Goal: Task Accomplishment & Management: Manage account settings

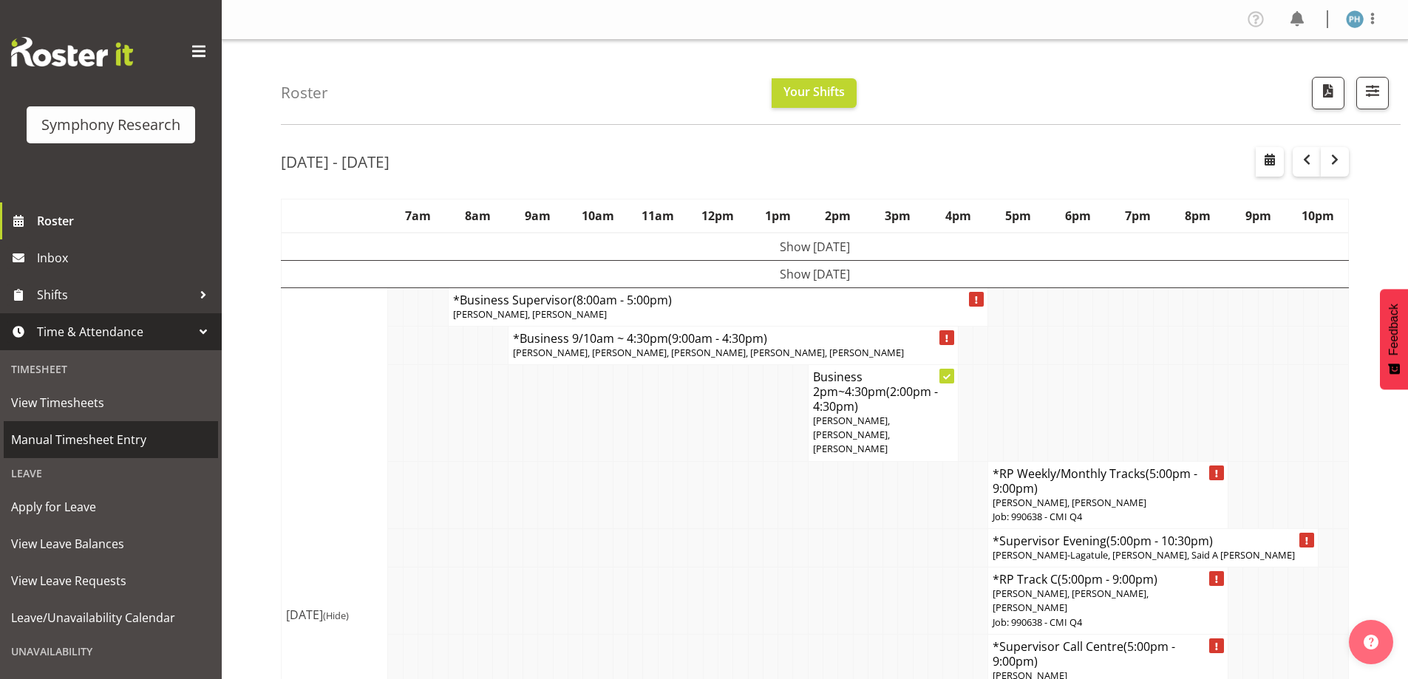
click at [155, 433] on span "Manual Timesheet Entry" at bounding box center [111, 440] width 200 height 22
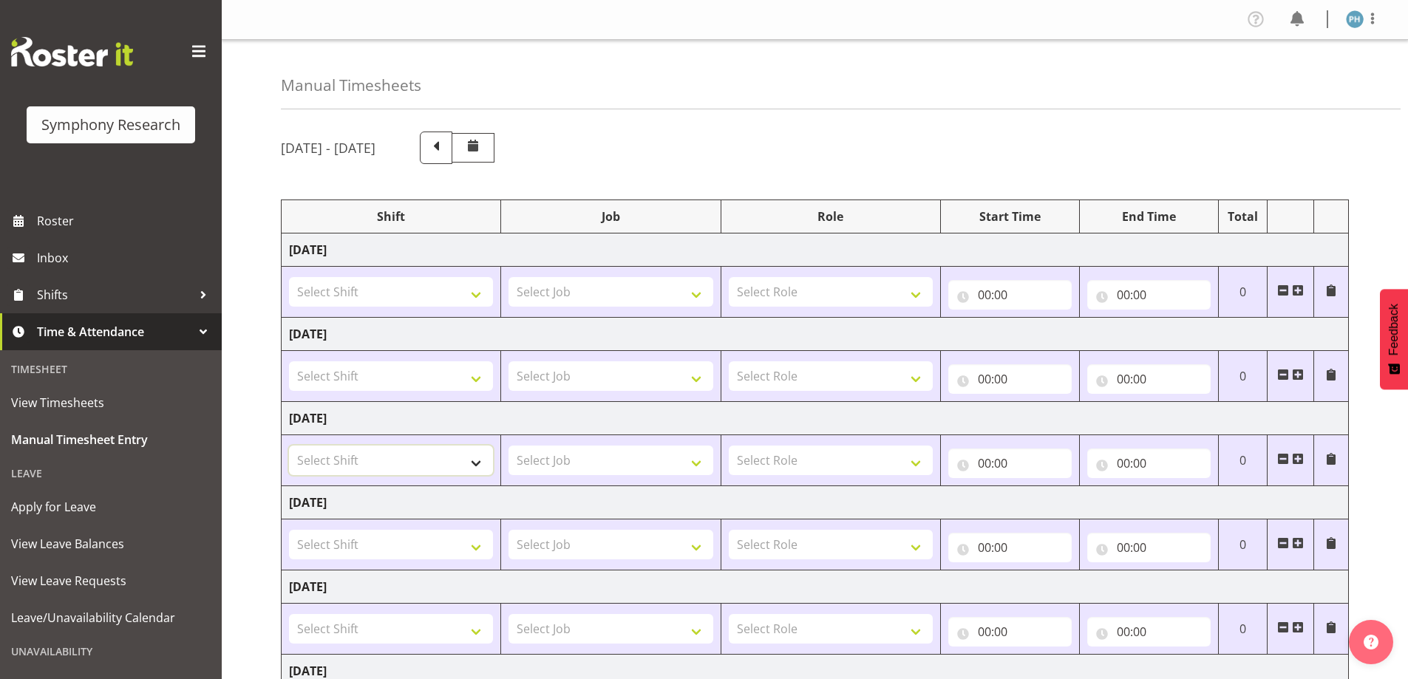
click at [476, 460] on select "Select Shift !!Project Briefing (Job to be assigned) !!Weekend Residential (Ros…" at bounding box center [391, 461] width 204 height 30
click at [480, 461] on select "Select Shift !!Project Briefing (Job to be assigned) !!Weekend Residential (Ros…" at bounding box center [391, 461] width 204 height 30
select select "15433"
click at [289, 446] on select "Select Shift !!Project Briefing (Job to be assigned) !!Weekend Residential (Ros…" at bounding box center [391, 461] width 204 height 30
click at [702, 458] on select "Select Job 550060 IF Admin 553492 World Poll Aus Wave 2 Main 2025 553500 BFM Ju…" at bounding box center [611, 461] width 204 height 30
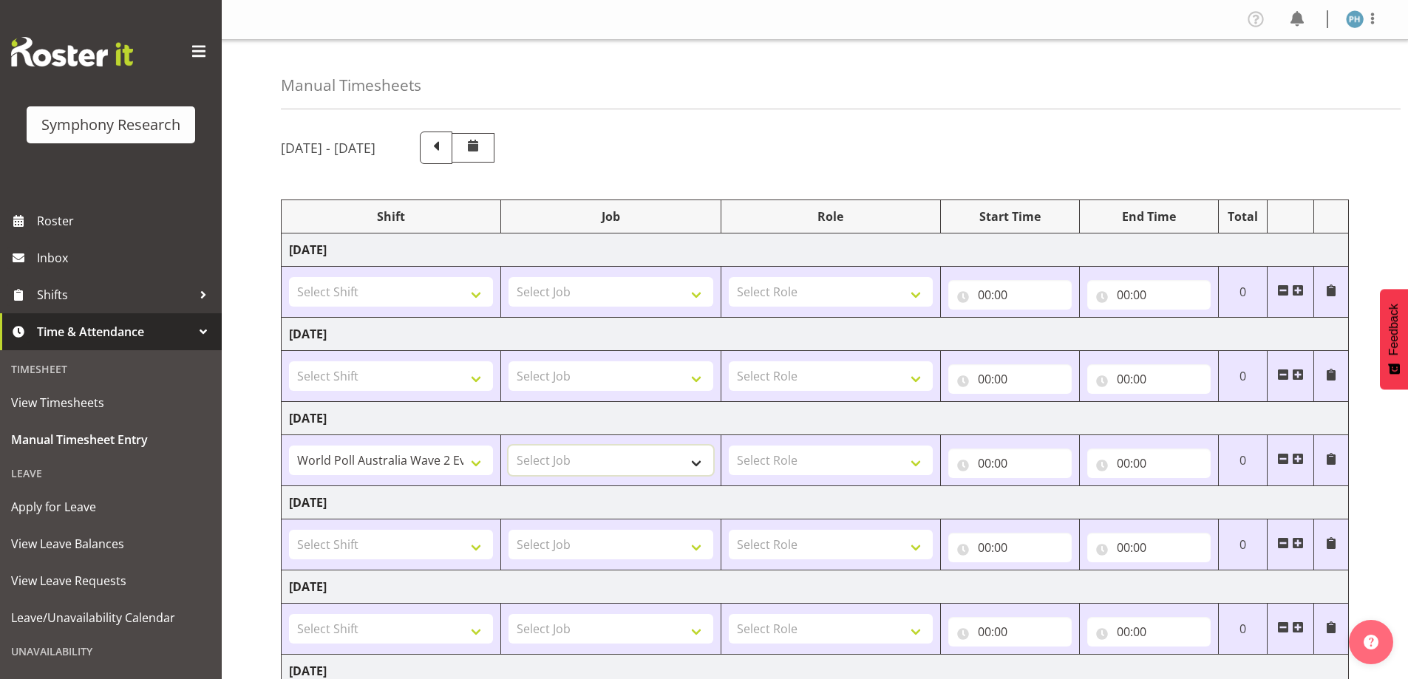
select select "10499"
click at [509, 446] on select "Select Job 550060 IF Admin 553492 World Poll Aus Wave 2 Main 2025 553500 BFM Ju…" at bounding box center [611, 461] width 204 height 30
click at [922, 461] on select "Select Role Briefing Interviewing" at bounding box center [831, 461] width 204 height 30
select select "47"
click at [729, 446] on select "Select Role Briefing Interviewing" at bounding box center [831, 461] width 204 height 30
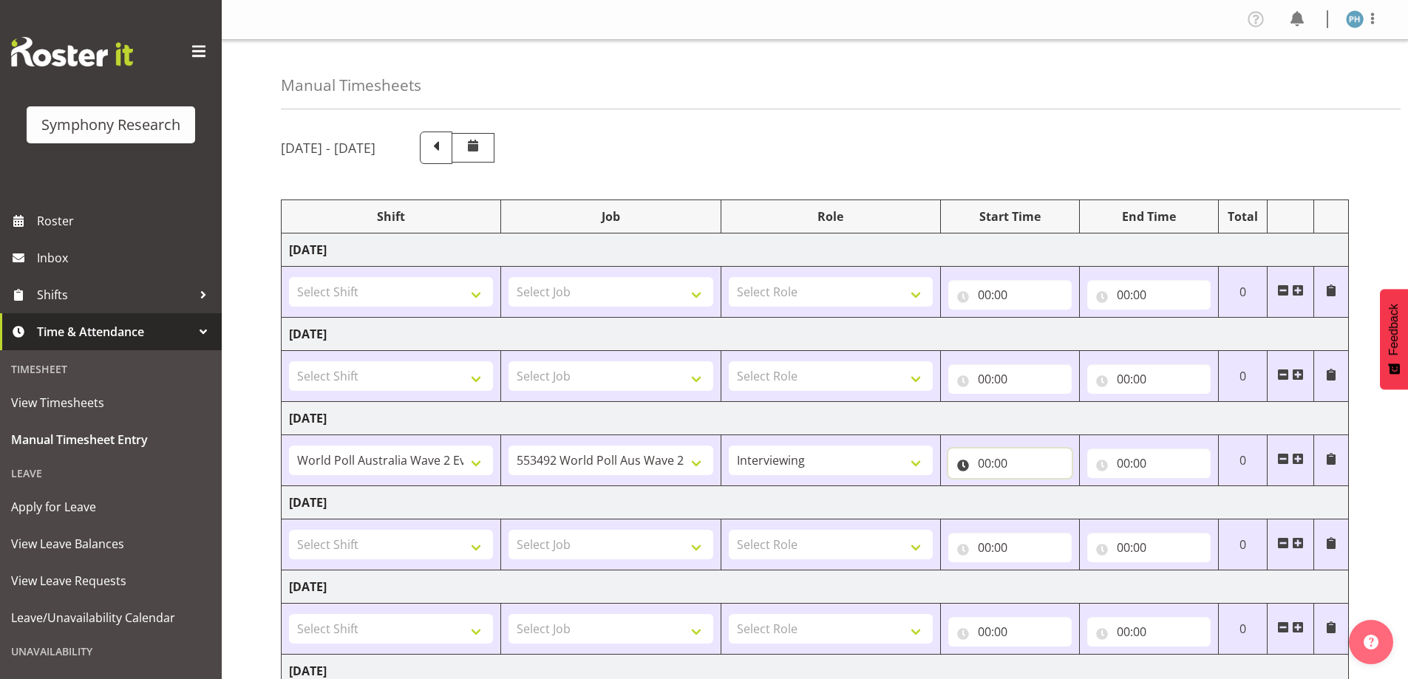
click at [980, 464] on input "00:00" at bounding box center [1010, 464] width 123 height 30
click at [1050, 498] on select "00 01 02 03 04 05 06 07 08 09 10 11 12 13 14 15 16 17 18 19 20 21 22 23" at bounding box center [1049, 502] width 33 height 30
select select "17"
click at [1033, 487] on select "00 01 02 03 04 05 06 07 08 09 10 11 12 13 14 15 16 17 18 19 20 21 22 23" at bounding box center [1049, 502] width 33 height 30
type input "17:00"
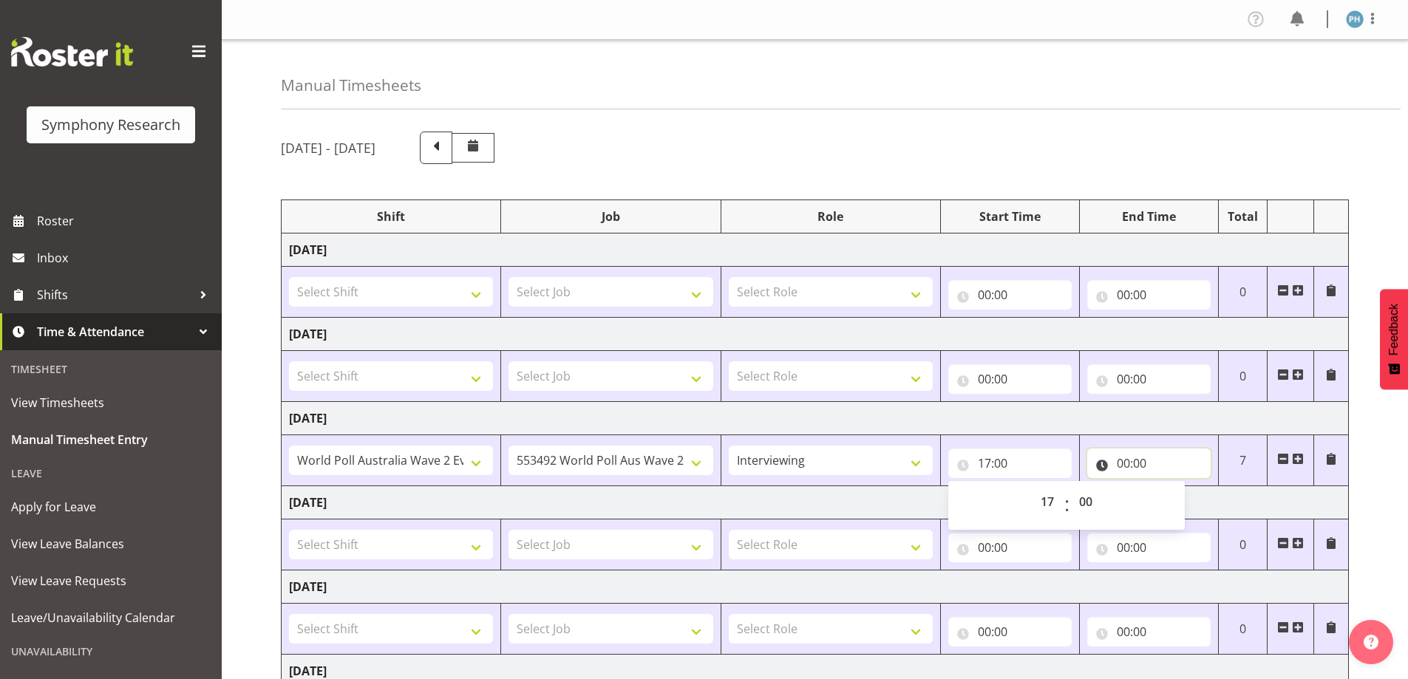
click at [1117, 464] on input "00:00" at bounding box center [1149, 464] width 123 height 30
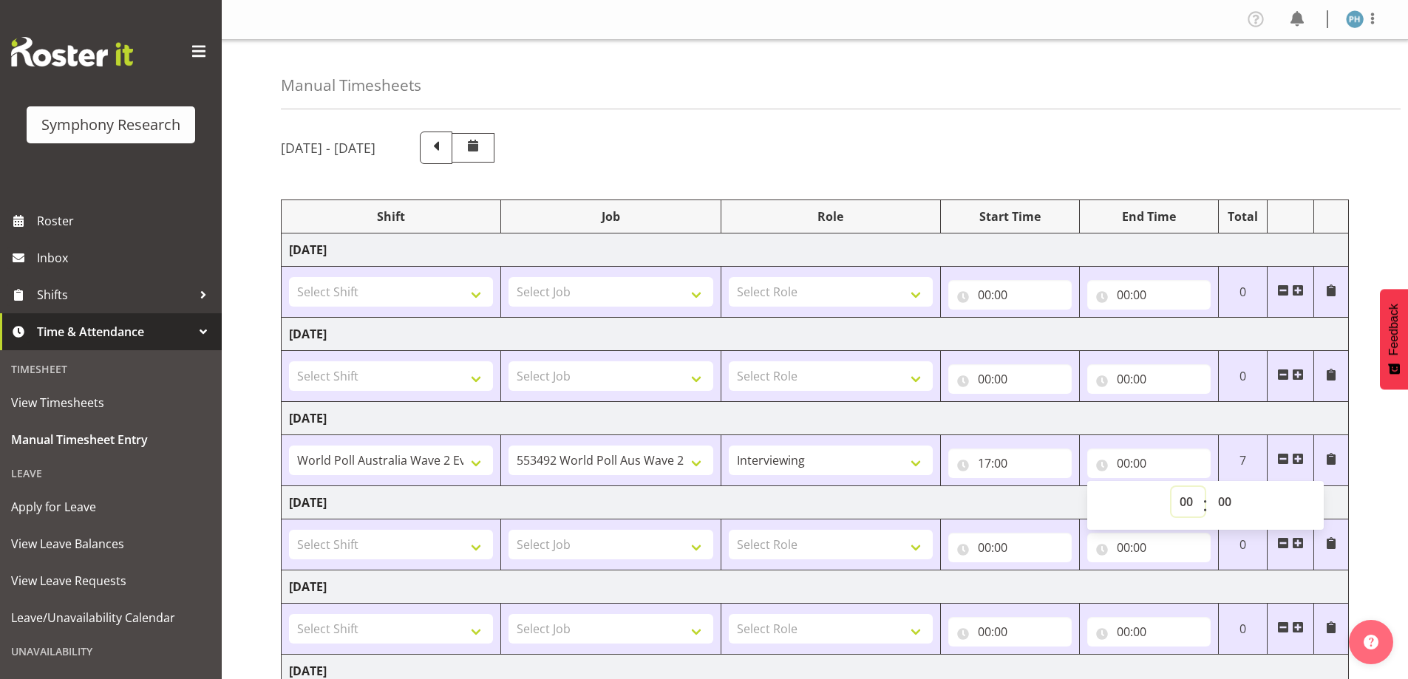
click at [1176, 501] on select "00 01 02 03 04 05 06 07 08 09 10 11 12 13 14 15 16 17 18 19 20 21 22 23" at bounding box center [1188, 502] width 33 height 30
select select "20"
click at [1172, 487] on select "00 01 02 03 04 05 06 07 08 09 10 11 12 13 14 15 16 17 18 19 20 21 22 23" at bounding box center [1188, 502] width 33 height 30
type input "20:00"
click at [1224, 496] on select "00 01 02 03 04 05 06 07 08 09 10 11 12 13 14 15 16 17 18 19 20 21 22 23 24 25 2…" at bounding box center [1226, 502] width 33 height 30
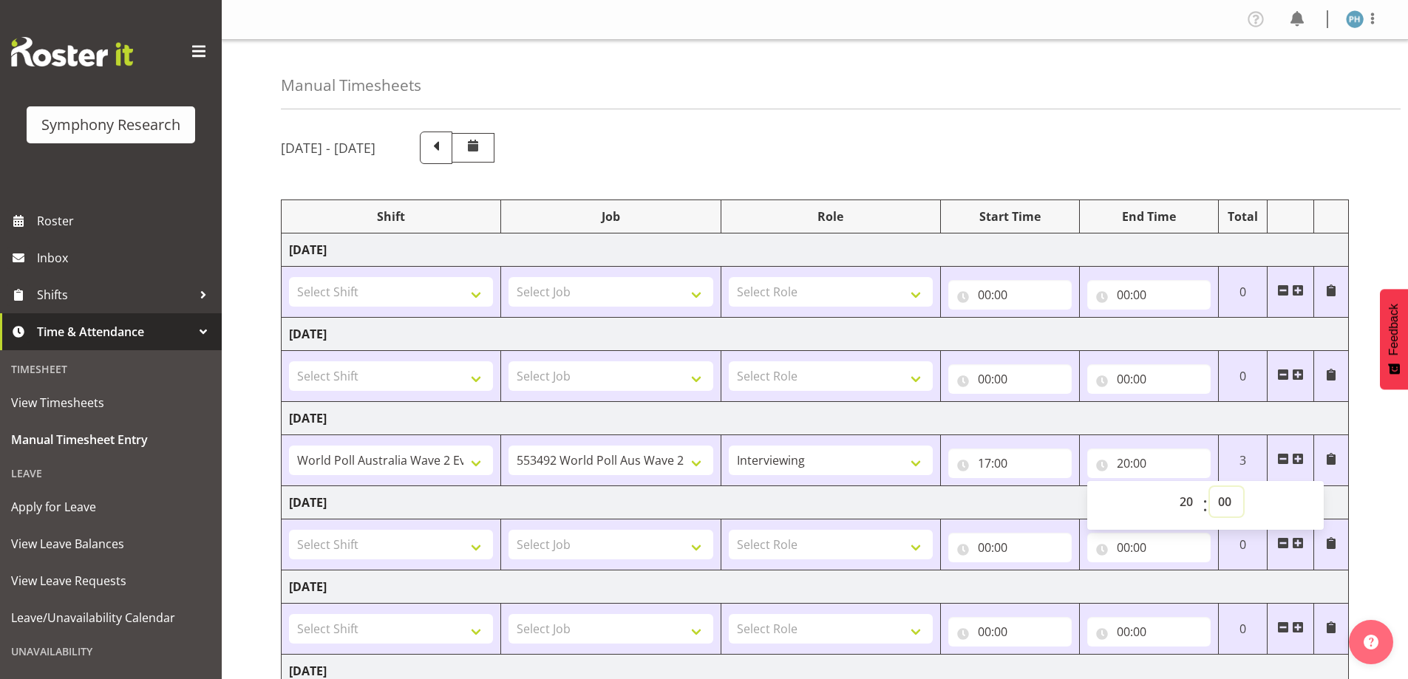
select select "20"
click at [1210, 487] on select "00 01 02 03 04 05 06 07 08 09 10 11 12 13 14 15 16 17 18 19 20 21 22 23 24 25 2…" at bounding box center [1226, 502] width 33 height 30
type input "20:20"
click at [1300, 458] on span at bounding box center [1298, 459] width 12 height 12
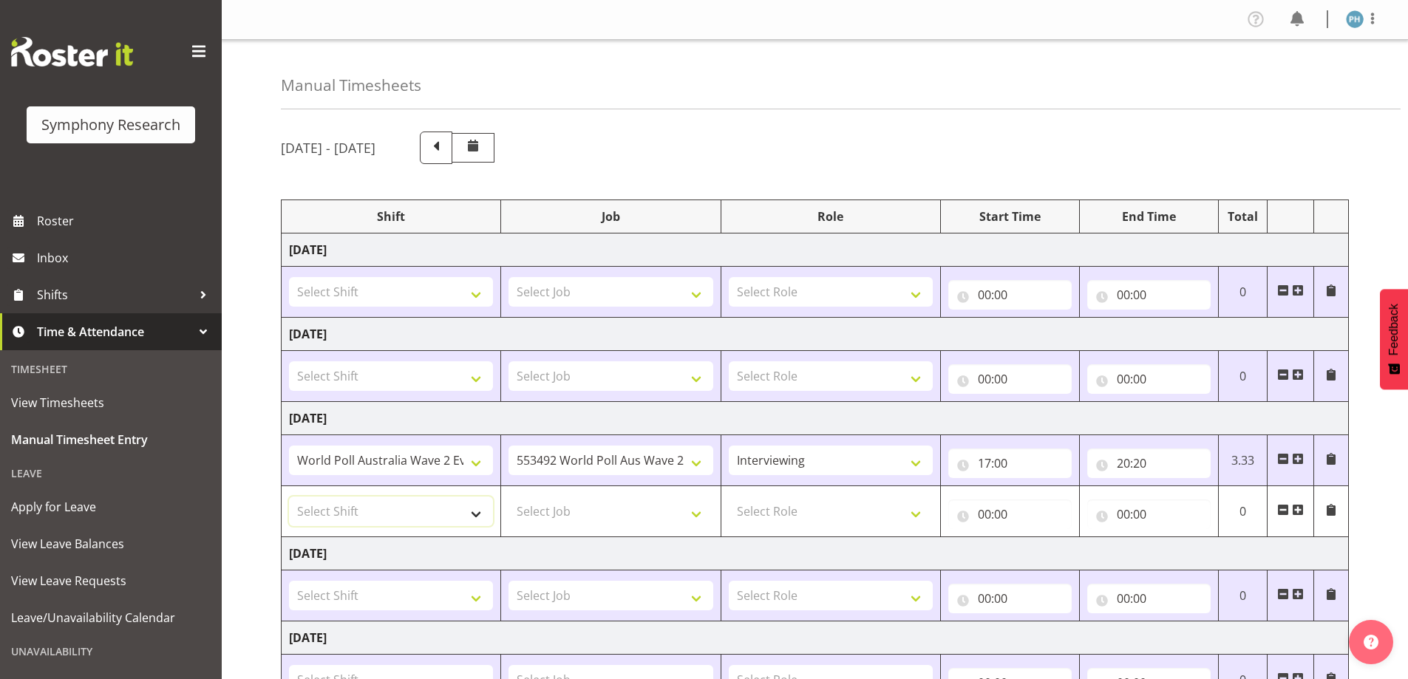
click at [477, 518] on select "Select Shift !!Project Briefing (Job to be assigned) !!Weekend Residential (Ros…" at bounding box center [391, 512] width 204 height 30
select select "57511"
click at [289, 497] on select "Select Shift !!Project Briefing (Job to be assigned) !!Weekend Residential (Ros…" at bounding box center [391, 512] width 204 height 30
click at [694, 512] on select "Select Job 550060 IF Admin 553492 World Poll Aus Wave 2 Main 2025 553500 BFM Ju…" at bounding box center [611, 512] width 204 height 30
select select "10499"
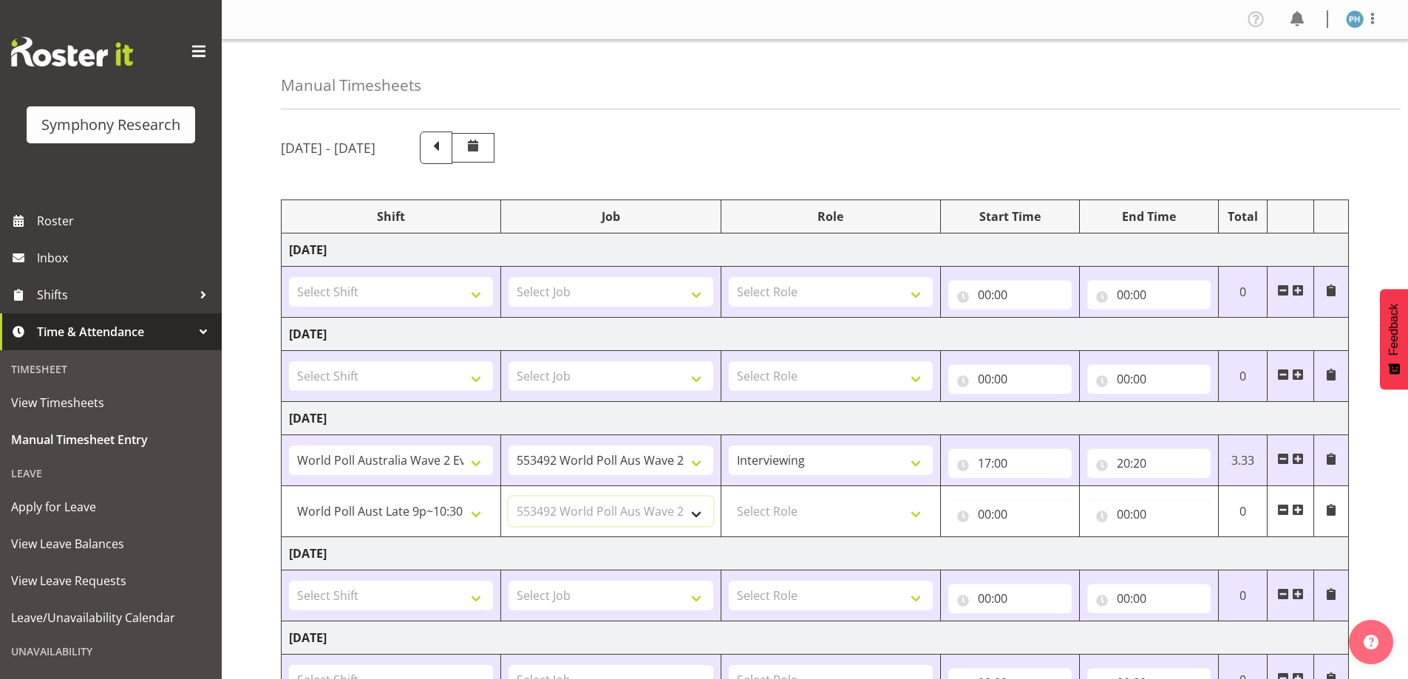
click at [509, 497] on select "Select Job 550060 IF Admin 553492 World Poll Aus Wave 2 Main 2025 553500 BFM Ju…" at bounding box center [611, 512] width 204 height 30
click at [919, 506] on select "Select Role Briefing Interviewing" at bounding box center [831, 512] width 204 height 30
select select "47"
click at [729, 497] on select "Select Role Briefing Interviewing" at bounding box center [831, 512] width 204 height 30
click at [979, 513] on input "00:00" at bounding box center [1010, 515] width 123 height 30
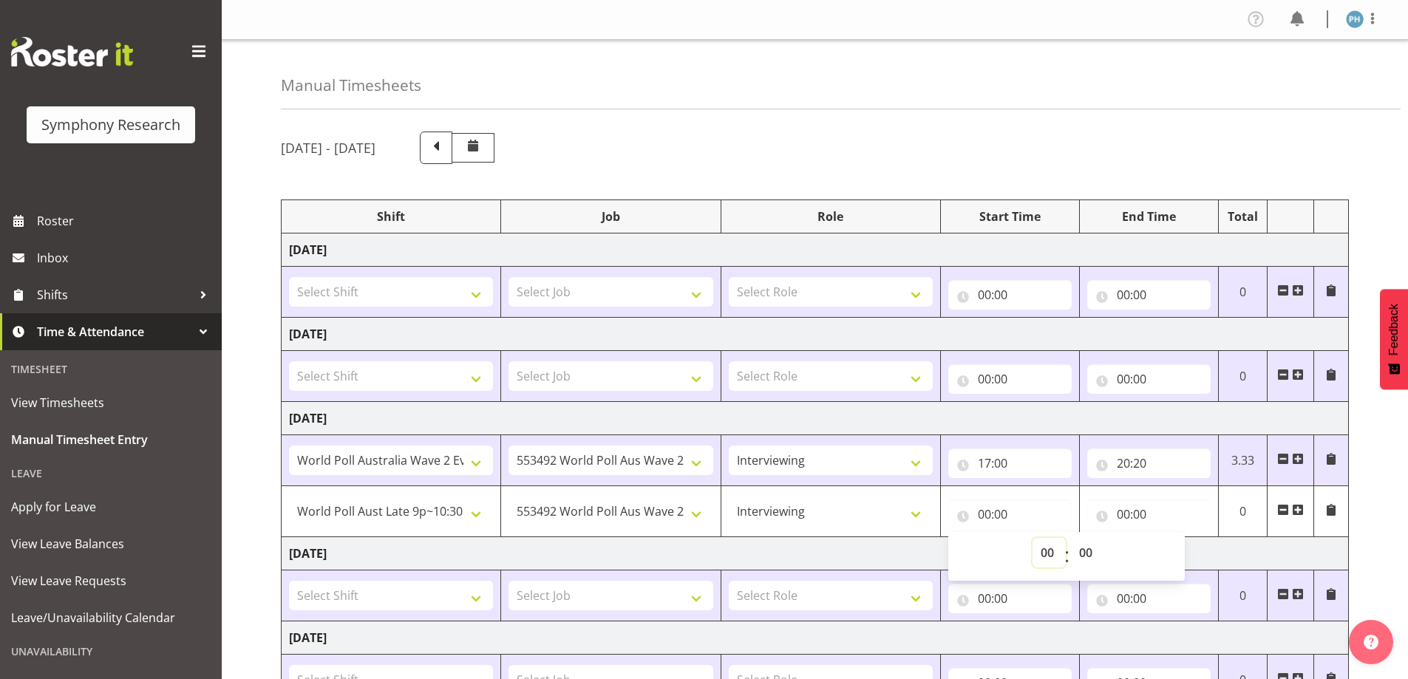
click at [1043, 547] on select "00 01 02 03 04 05 06 07 08 09 10 11 12 13 14 15 16 17 18 19 20 21 22 23" at bounding box center [1049, 553] width 33 height 30
select select "20"
click at [1033, 538] on select "00 01 02 03 04 05 06 07 08 09 10 11 12 13 14 15 16 17 18 19 20 21 22 23" at bounding box center [1049, 553] width 33 height 30
type input "20:00"
click at [1085, 555] on select "00 01 02 03 04 05 06 07 08 09 10 11 12 13 14 15 16 17 18 19 20 21 22 23 24 25 2…" at bounding box center [1087, 553] width 33 height 30
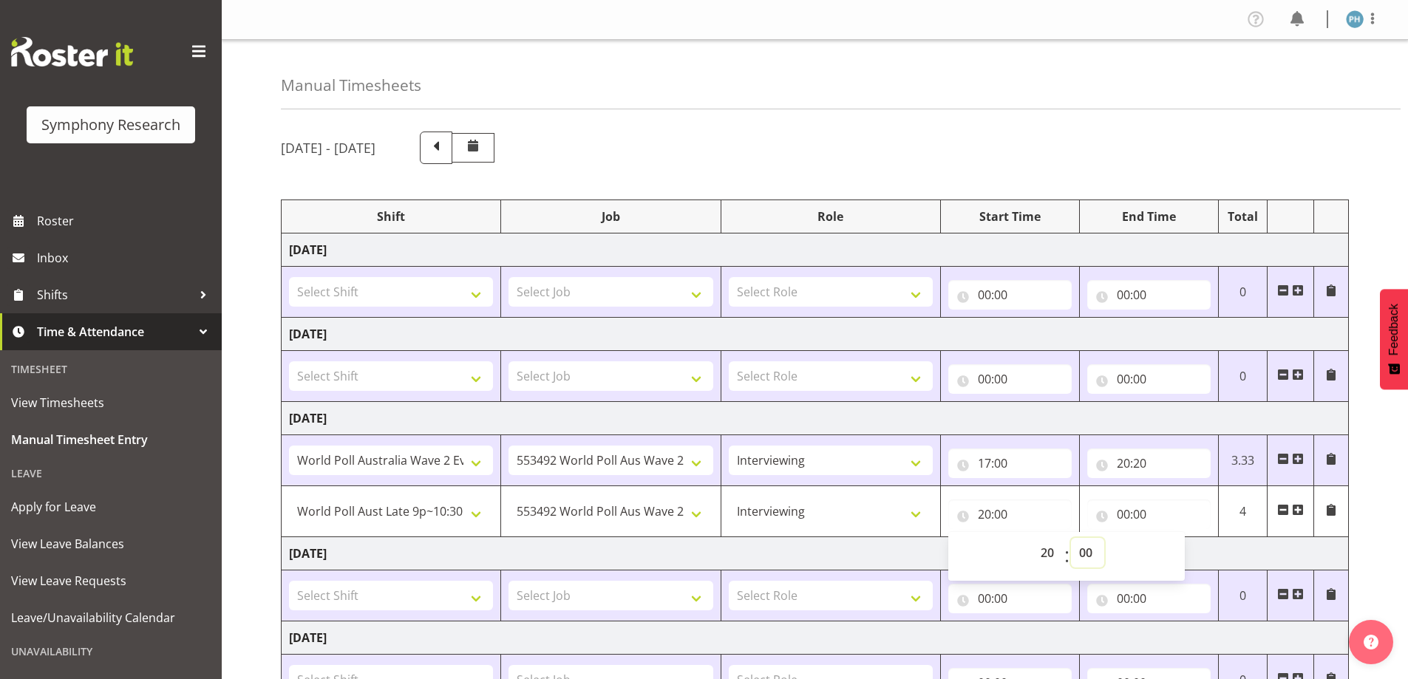
select select "53"
click at [1071, 538] on select "00 01 02 03 04 05 06 07 08 09 10 11 12 13 14 15 16 17 18 19 20 21 22 23 24 25 2…" at bounding box center [1087, 553] width 33 height 30
type input "20:53"
click at [1126, 513] on input "00:00" at bounding box center [1149, 515] width 123 height 30
click at [1187, 547] on select "00 01 02 03 04 05 06 07 08 09 10 11 12 13 14 15 16 17 18 19 20 21 22 23" at bounding box center [1188, 553] width 33 height 30
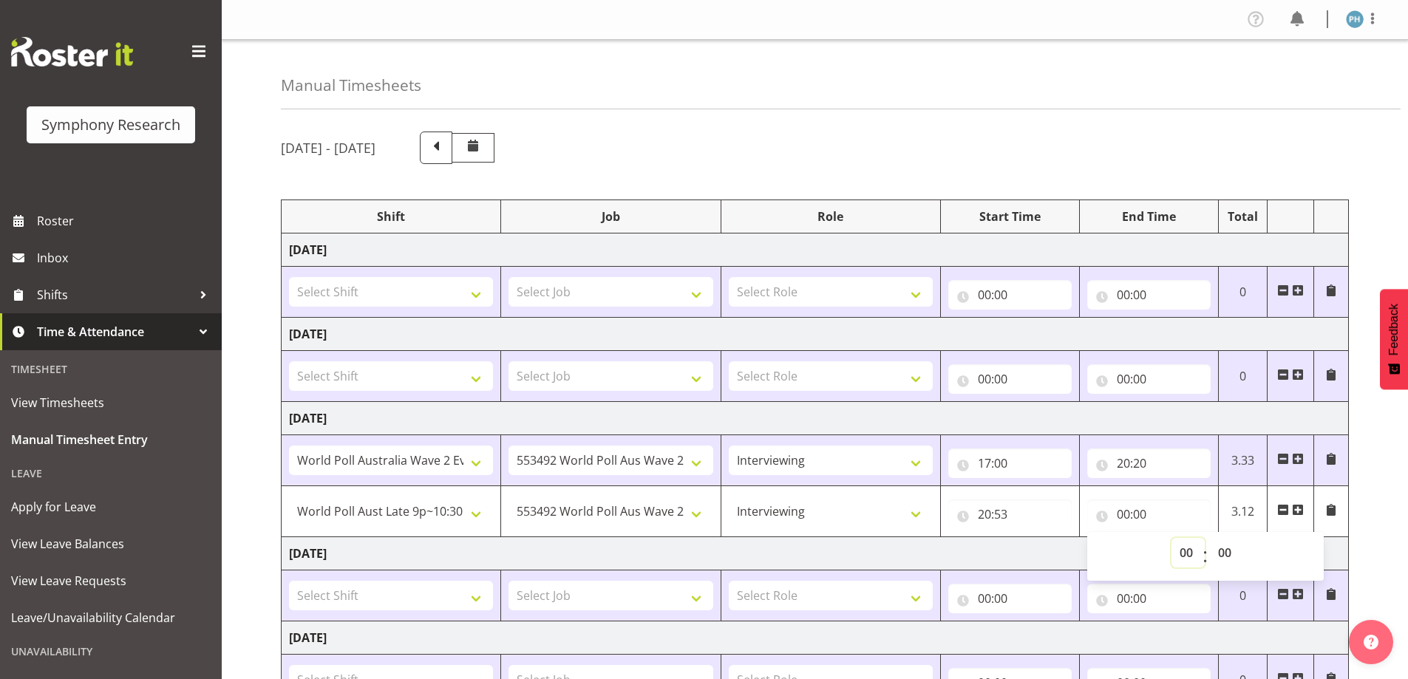
select select "22"
click at [1172, 538] on select "00 01 02 03 04 05 06 07 08 09 10 11 12 13 14 15 16 17 18 19 20 21 22 23" at bounding box center [1188, 553] width 33 height 30
type input "22:00"
click at [1229, 552] on select "00 01 02 03 04 05 06 07 08 09 10 11 12 13 14 15 16 17 18 19 20 21 22 23 24 25 2…" at bounding box center [1226, 553] width 33 height 30
select select "30"
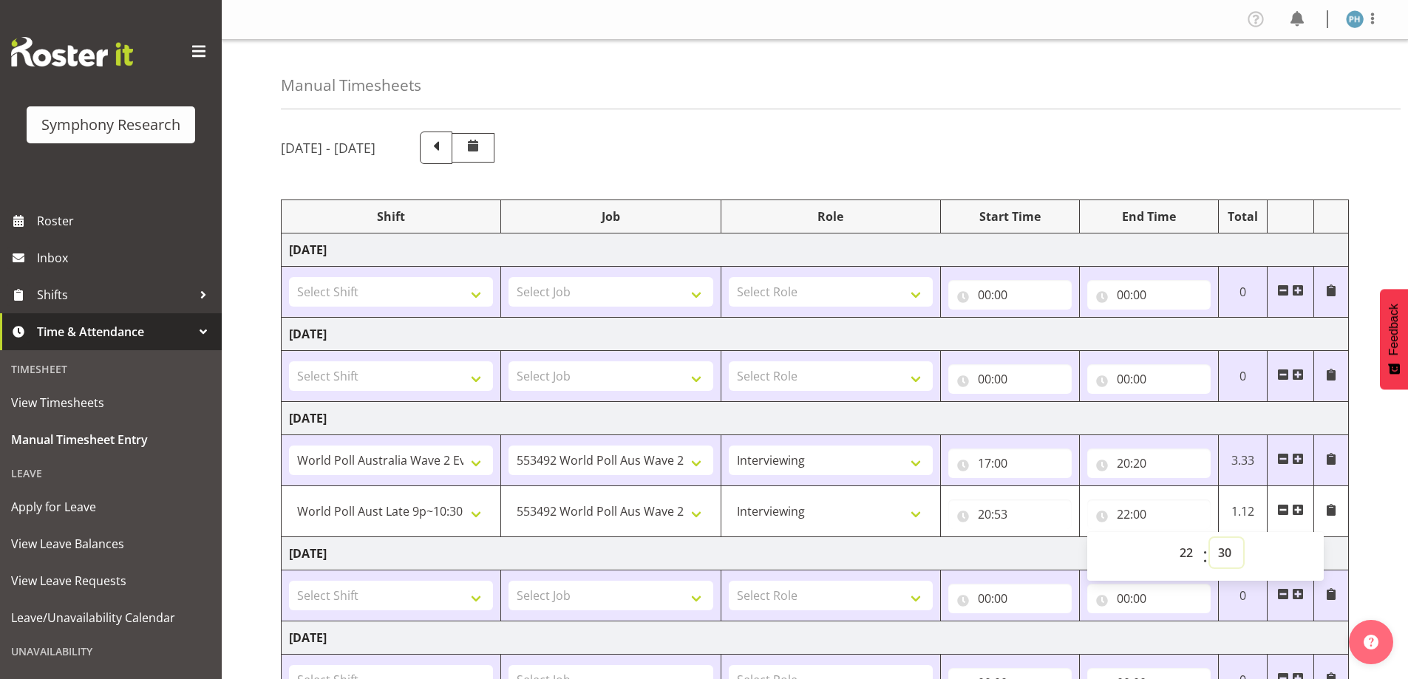
click at [1210, 538] on select "00 01 02 03 04 05 06 07 08 09 10 11 12 13 14 15 16 17 18 19 20 21 22 23 24 25 2…" at bounding box center [1226, 553] width 33 height 30
type input "22:30"
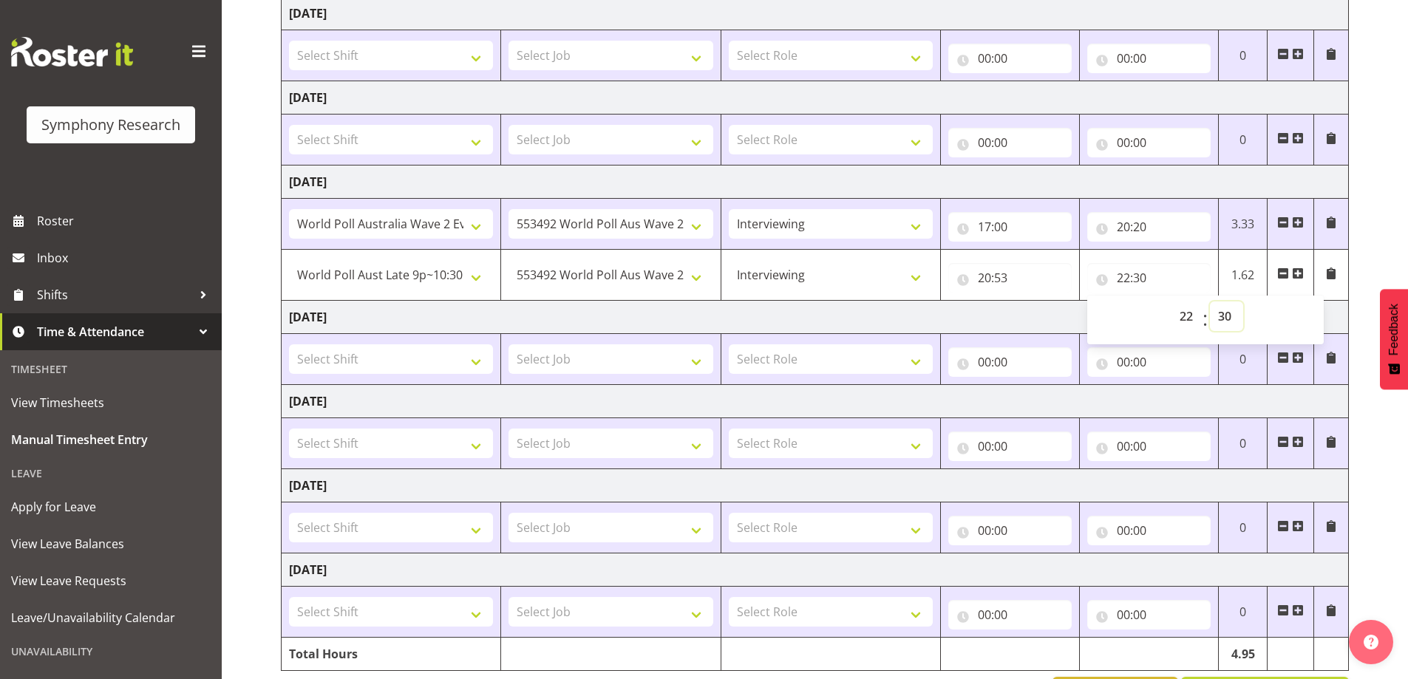
scroll to position [289, 0]
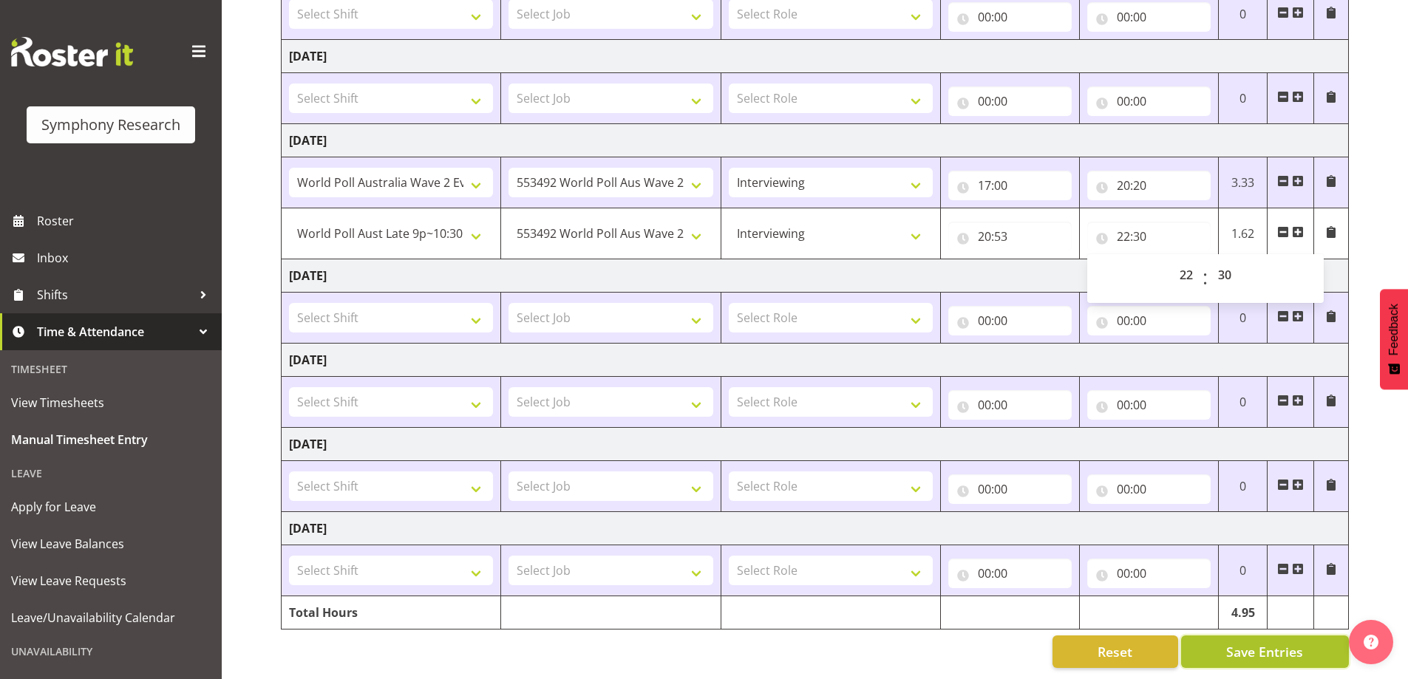
click at [1272, 646] on span "Save Entries" at bounding box center [1265, 651] width 77 height 19
select select "57511"
type input "20:53"
type input "22:30"
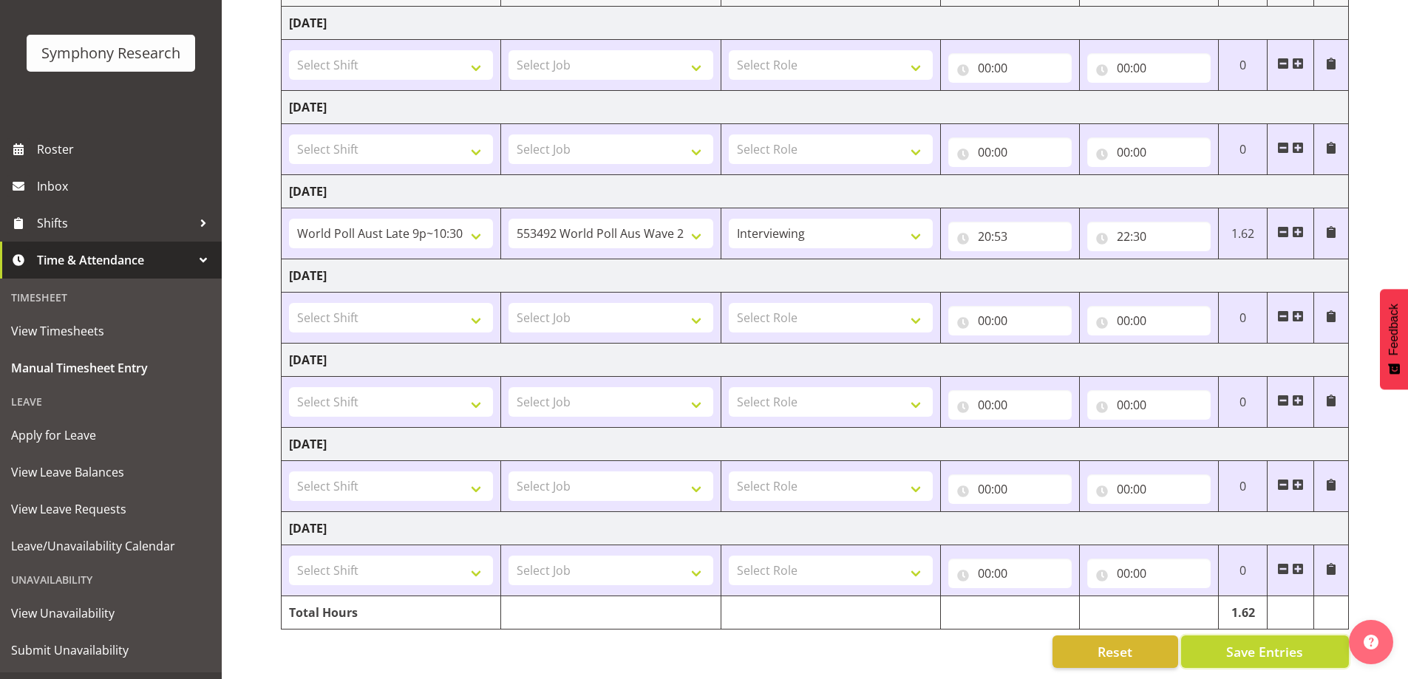
scroll to position [102, 0]
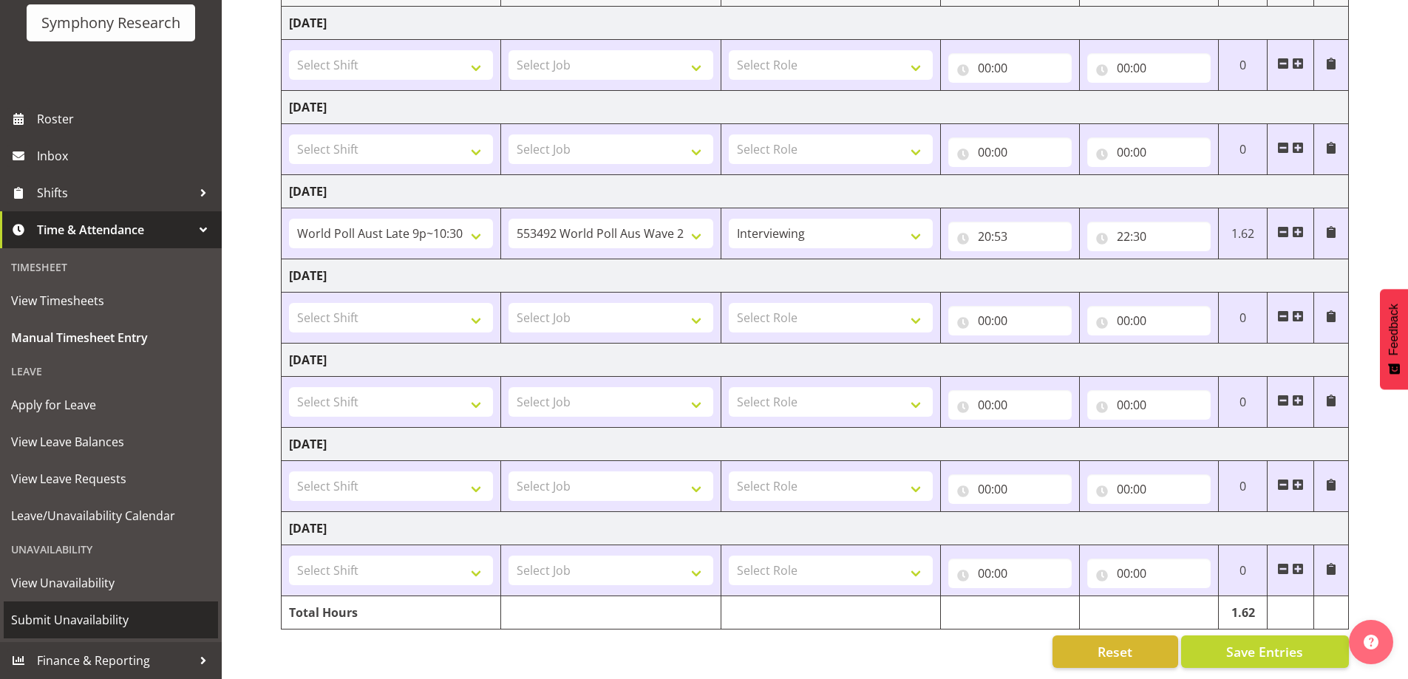
click at [108, 617] on span "Submit Unavailability" at bounding box center [111, 620] width 200 height 22
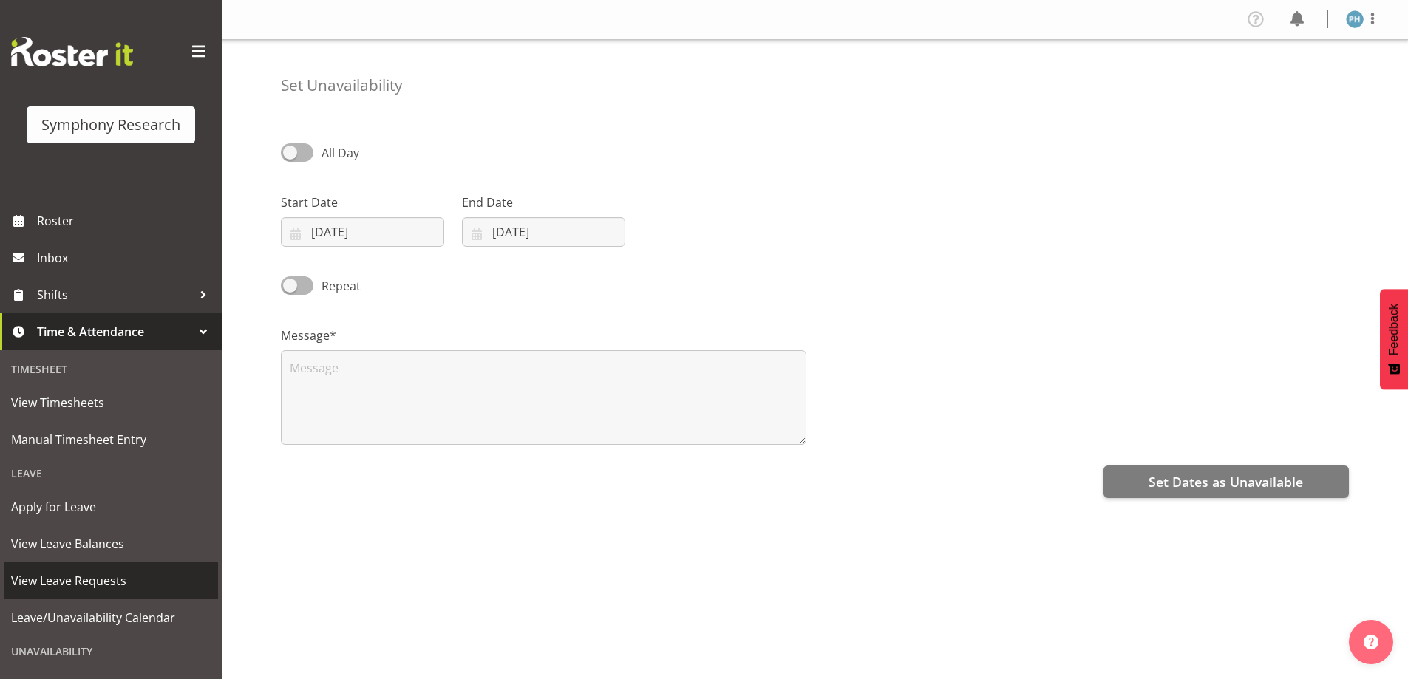
select select "7"
select select "2025"
click at [364, 232] on input "13/08/2025" at bounding box center [362, 232] width 163 height 30
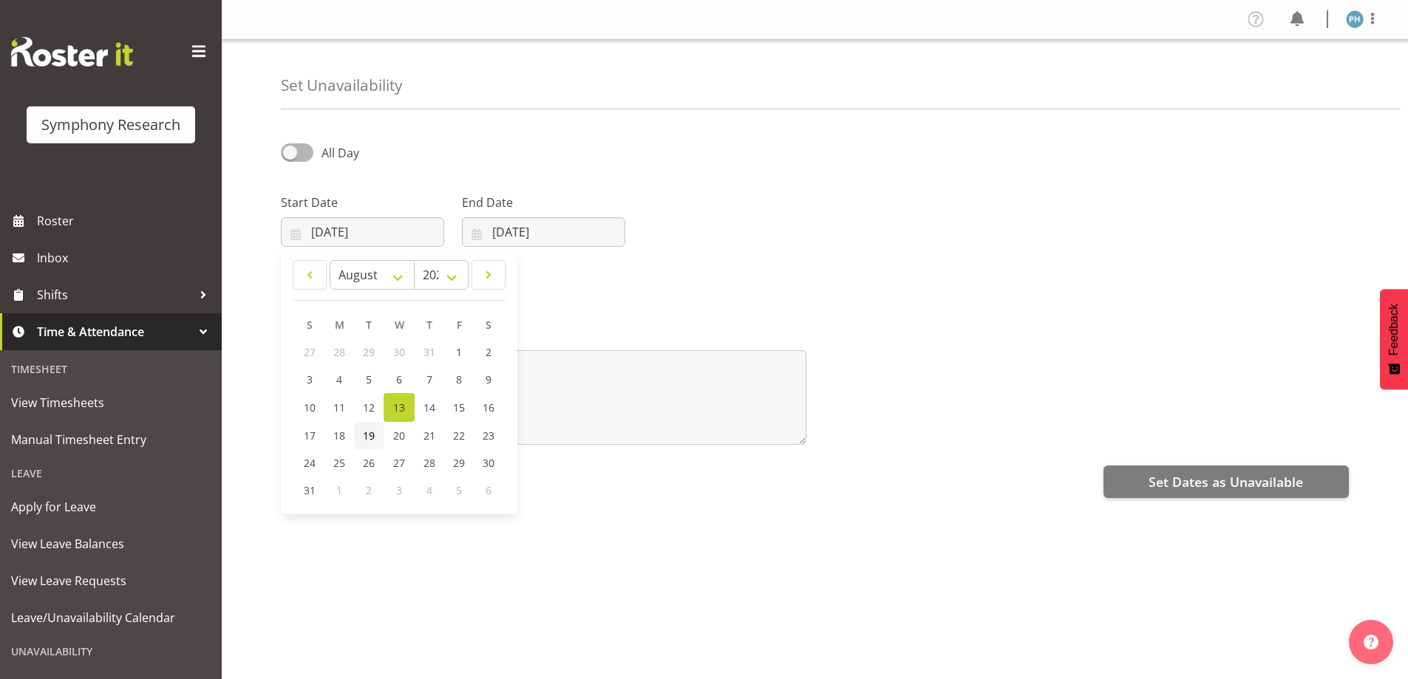
click at [370, 441] on span "19" at bounding box center [369, 436] width 12 height 14
type input "19/08/2025"
click at [493, 240] on input "[DATE]" at bounding box center [543, 232] width 163 height 30
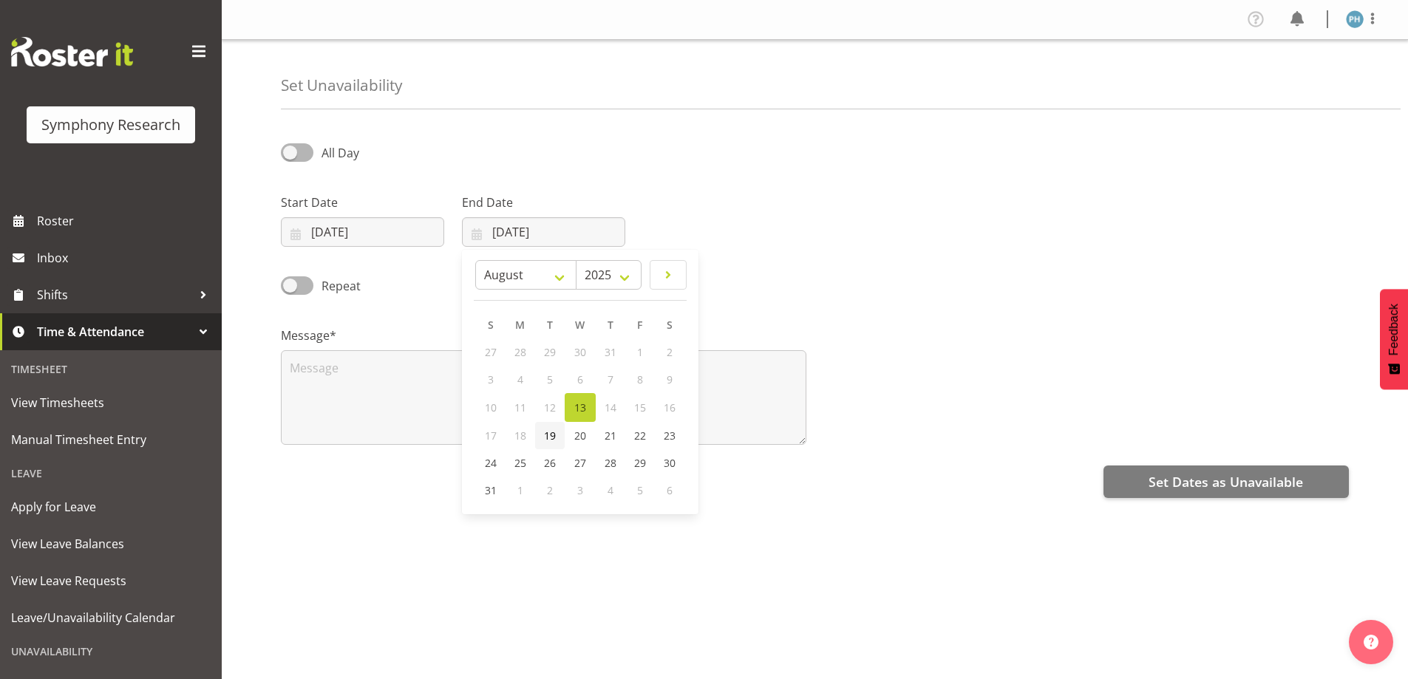
click at [553, 435] on span "19" at bounding box center [550, 436] width 12 height 14
type input "19/08/2025"
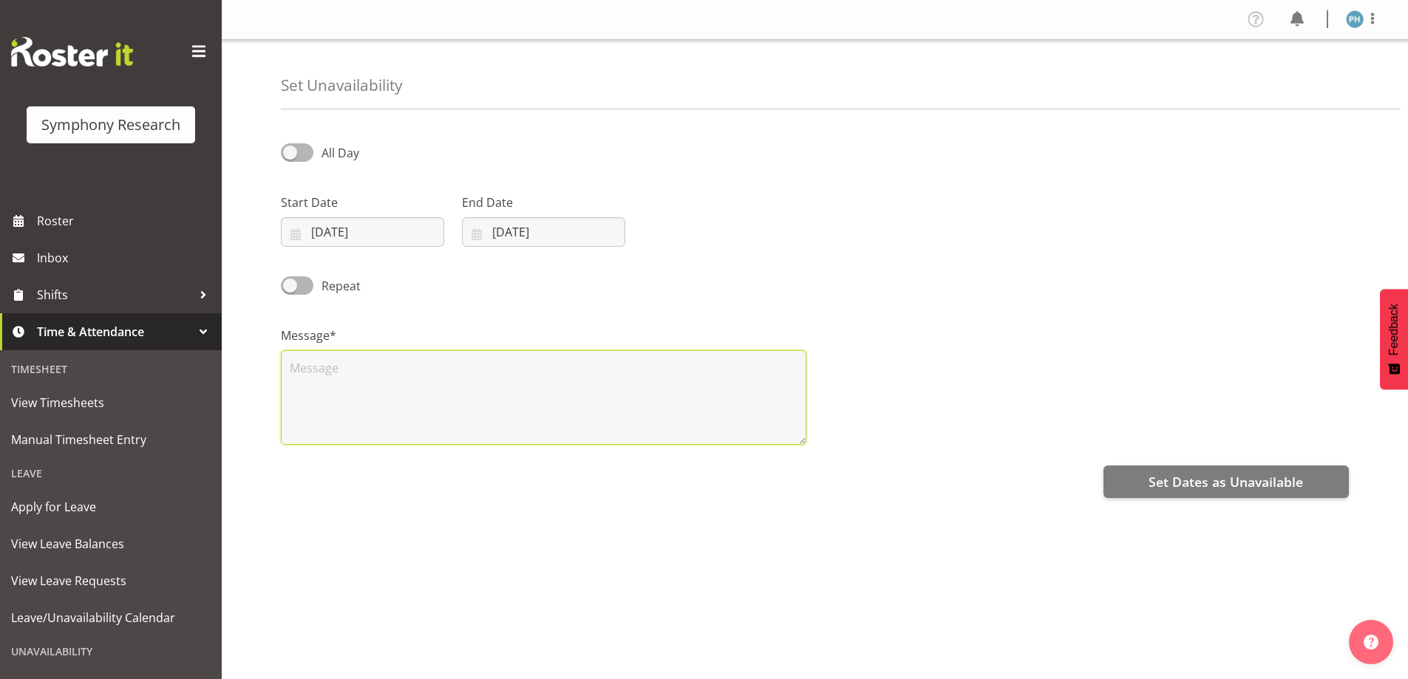
click at [480, 419] on textarea at bounding box center [544, 397] width 526 height 95
type textarea "t"
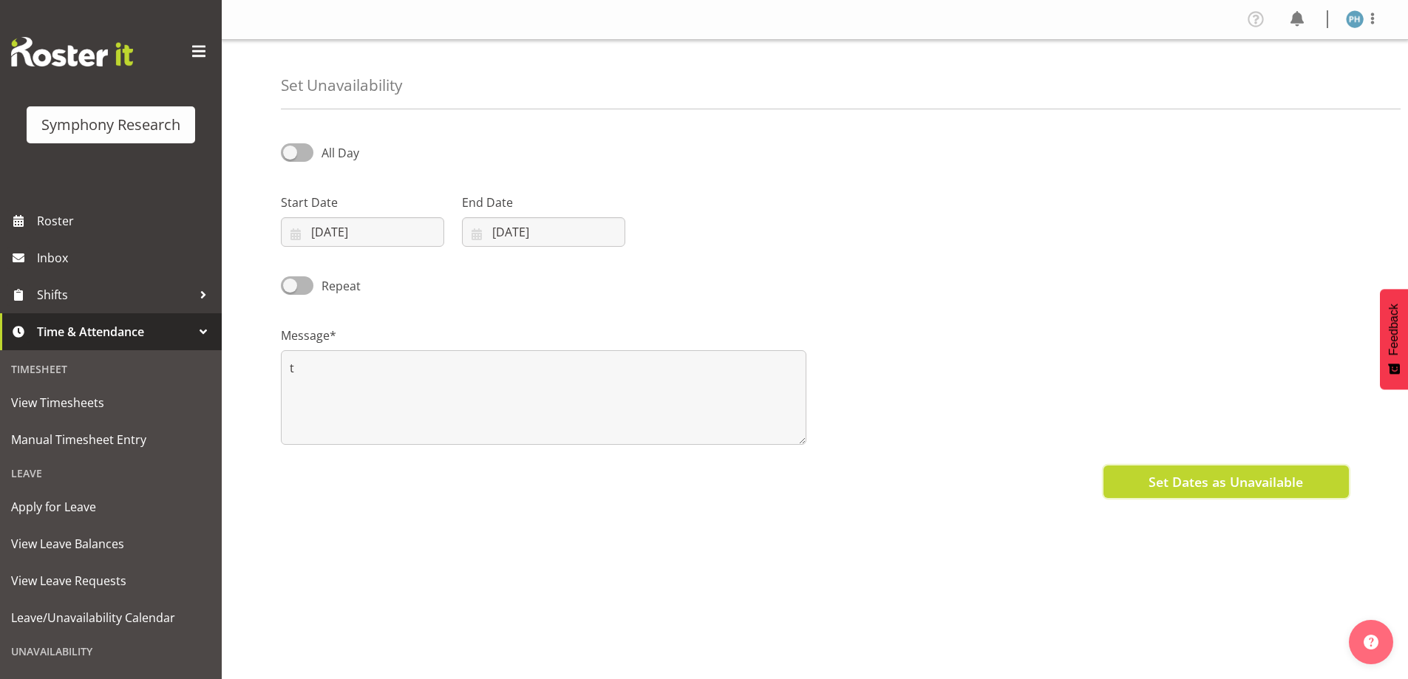
click at [1198, 486] on span "Set Dates as Unavailable" at bounding box center [1226, 481] width 155 height 19
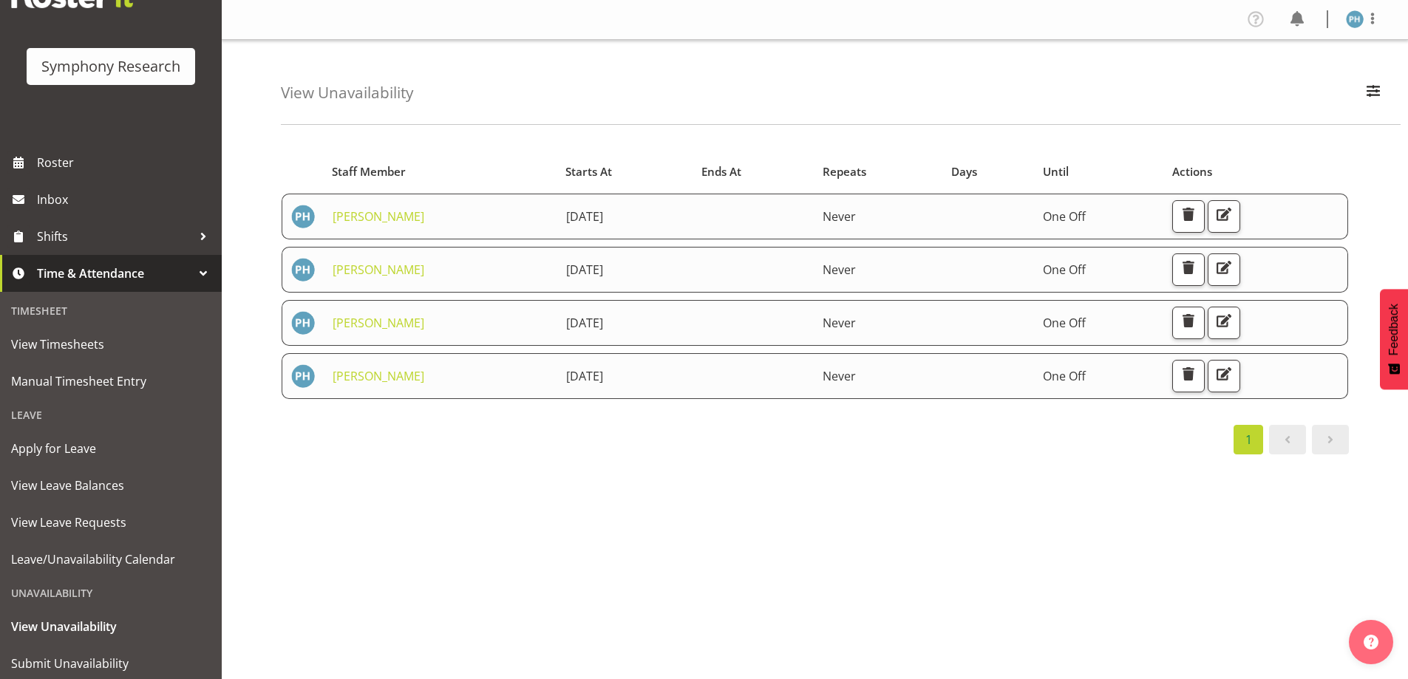
scroll to position [102, 0]
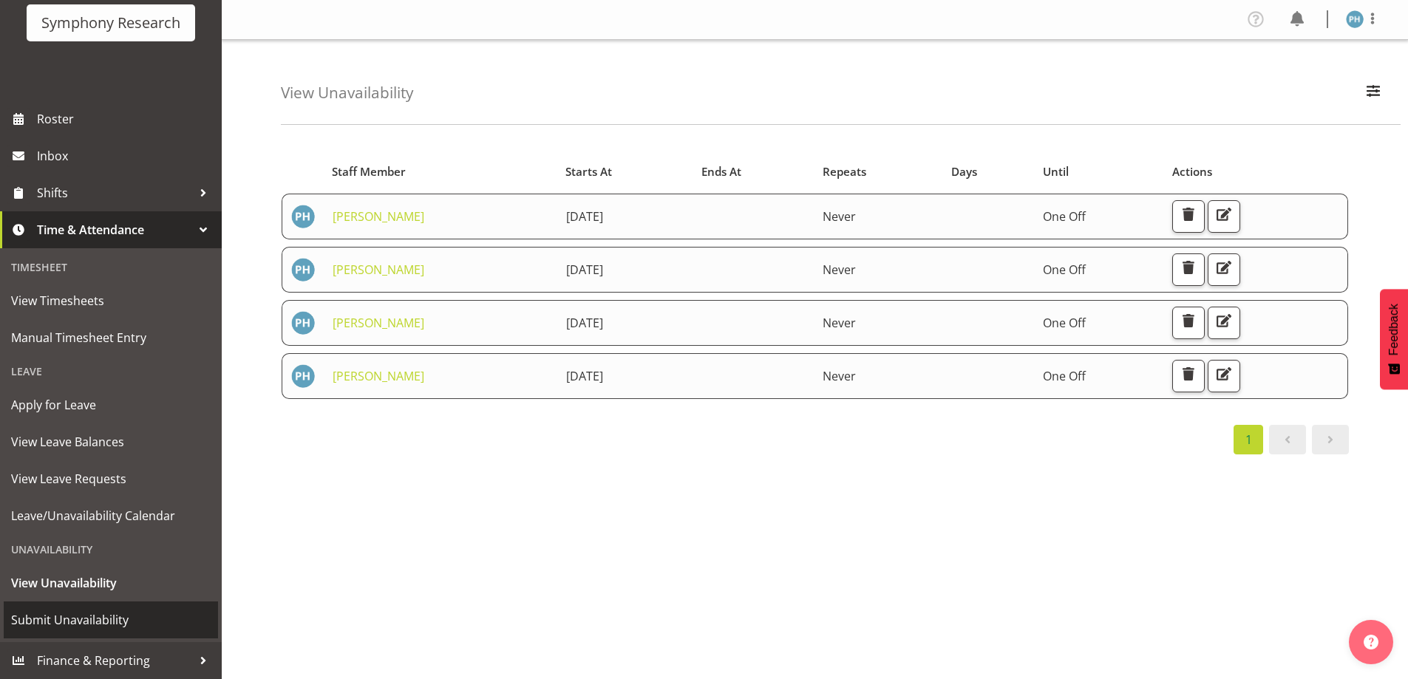
click at [116, 617] on span "Submit Unavailability" at bounding box center [111, 620] width 200 height 22
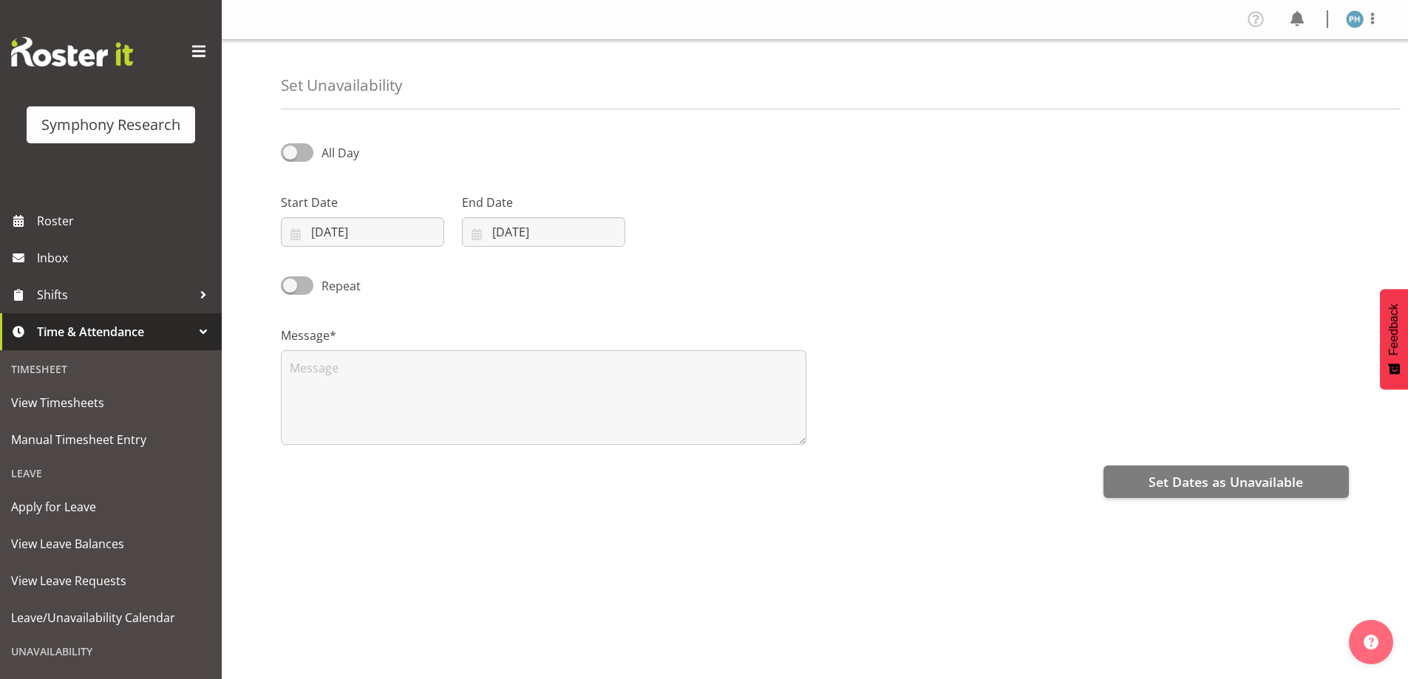
select select "7"
select select "2025"
click at [372, 232] on input "[DATE]" at bounding box center [362, 232] width 163 height 30
click at [407, 441] on link "20" at bounding box center [399, 435] width 31 height 27
type input "[DATE]"
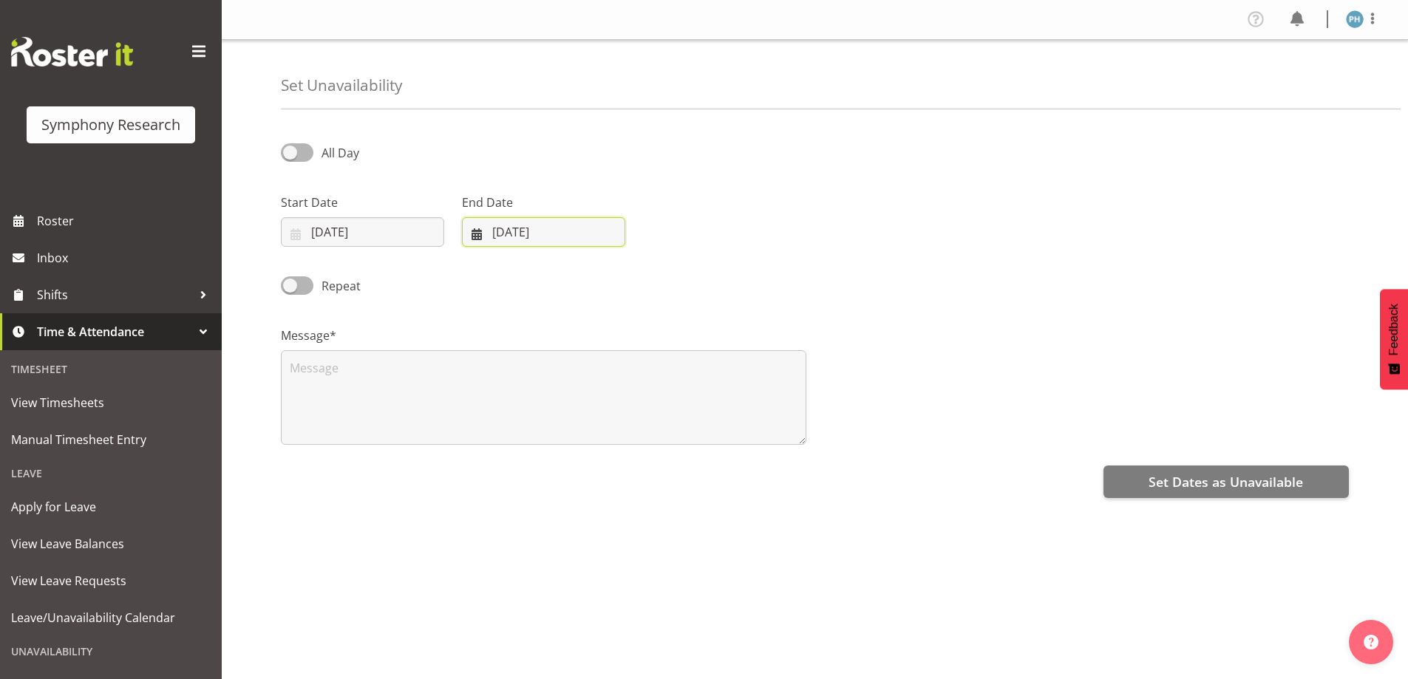
click at [549, 231] on input "[DATE]" at bounding box center [543, 232] width 163 height 30
click at [581, 444] on link "20" at bounding box center [580, 435] width 31 height 27
type input "[DATE]"
click at [443, 420] on textarea at bounding box center [544, 397] width 526 height 95
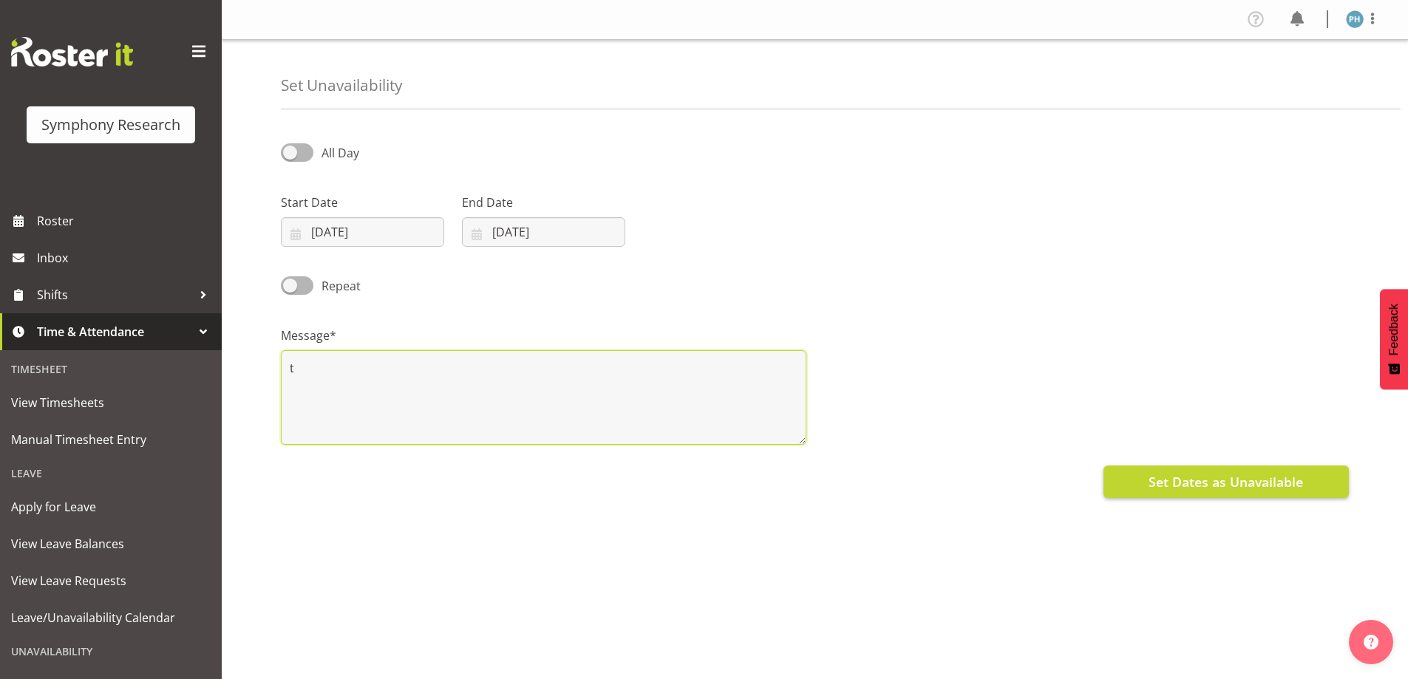
type textarea "t"
click at [1227, 482] on span "Set Dates as Unavailable" at bounding box center [1226, 481] width 155 height 19
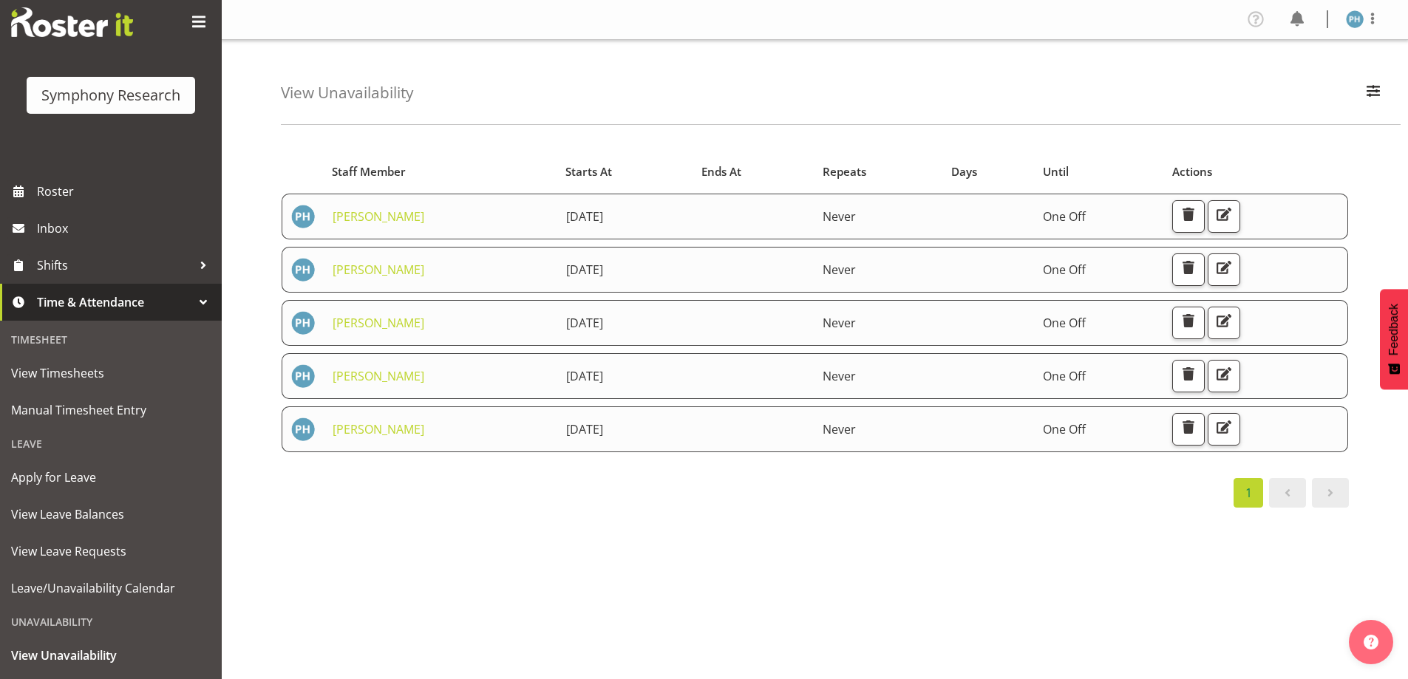
scroll to position [102, 0]
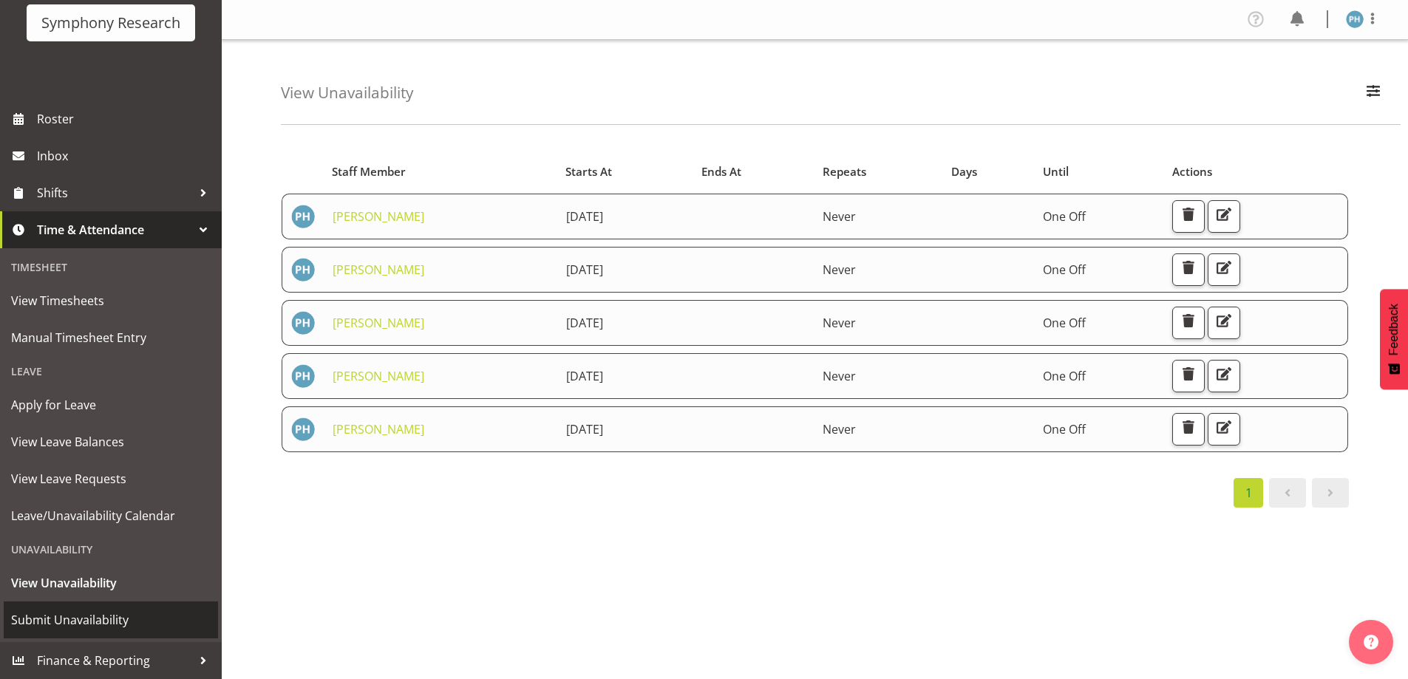
click at [119, 624] on span "Submit Unavailability" at bounding box center [111, 620] width 200 height 22
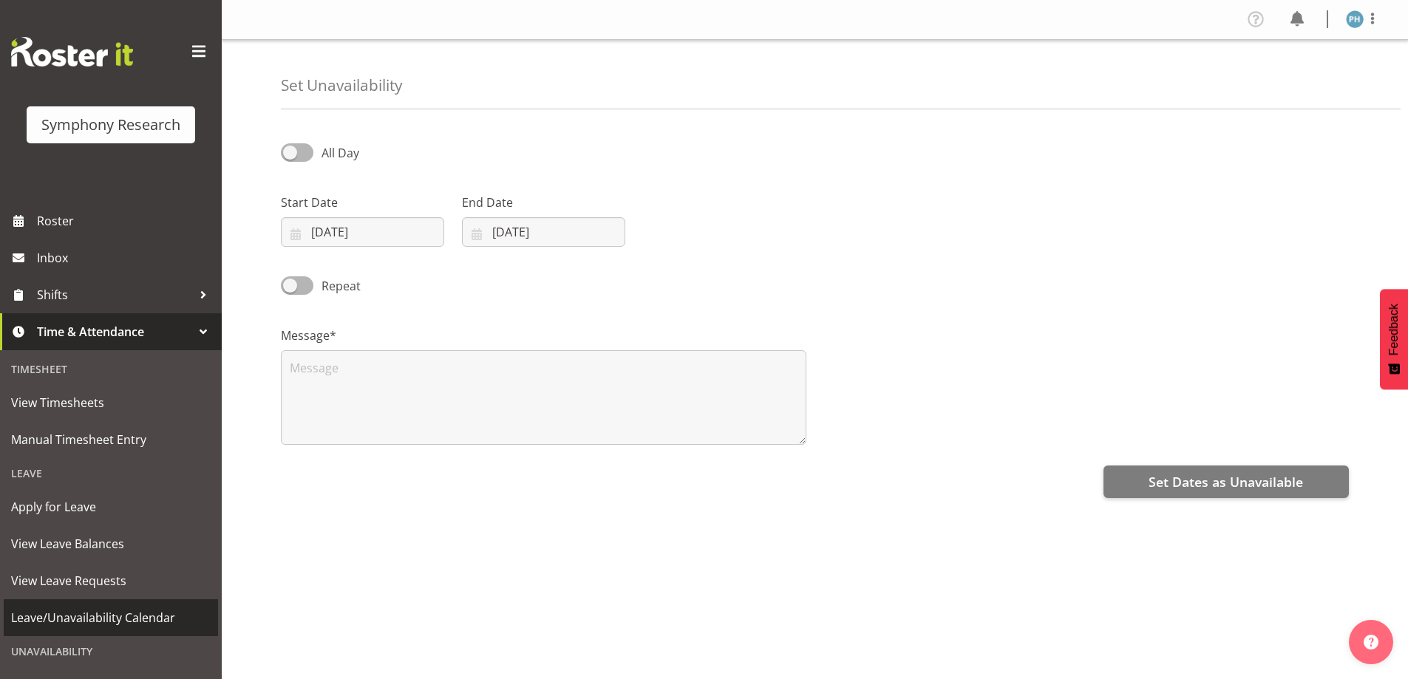
select select "7"
select select "2025"
click at [370, 226] on input "[DATE]" at bounding box center [362, 232] width 163 height 30
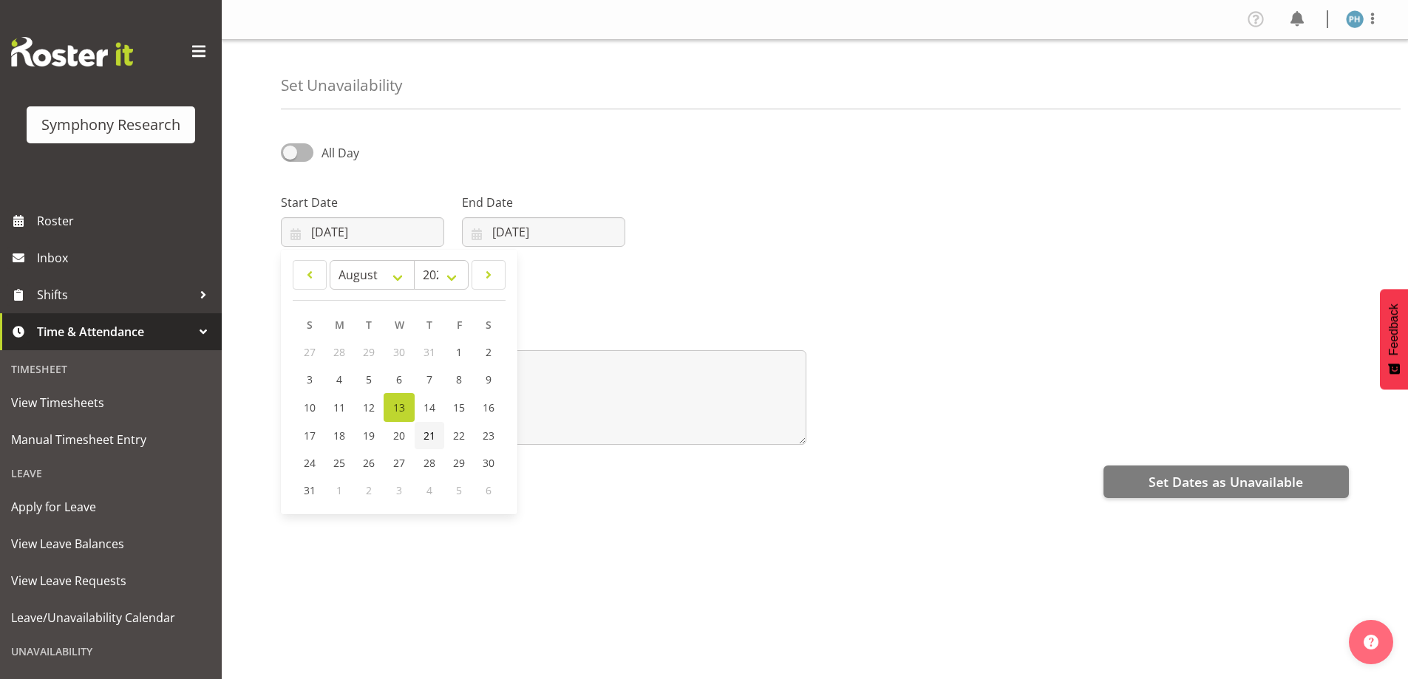
click at [426, 434] on span "21" at bounding box center [430, 436] width 12 height 14
type input "[DATE]"
click at [556, 226] on input "[DATE]" at bounding box center [543, 232] width 163 height 30
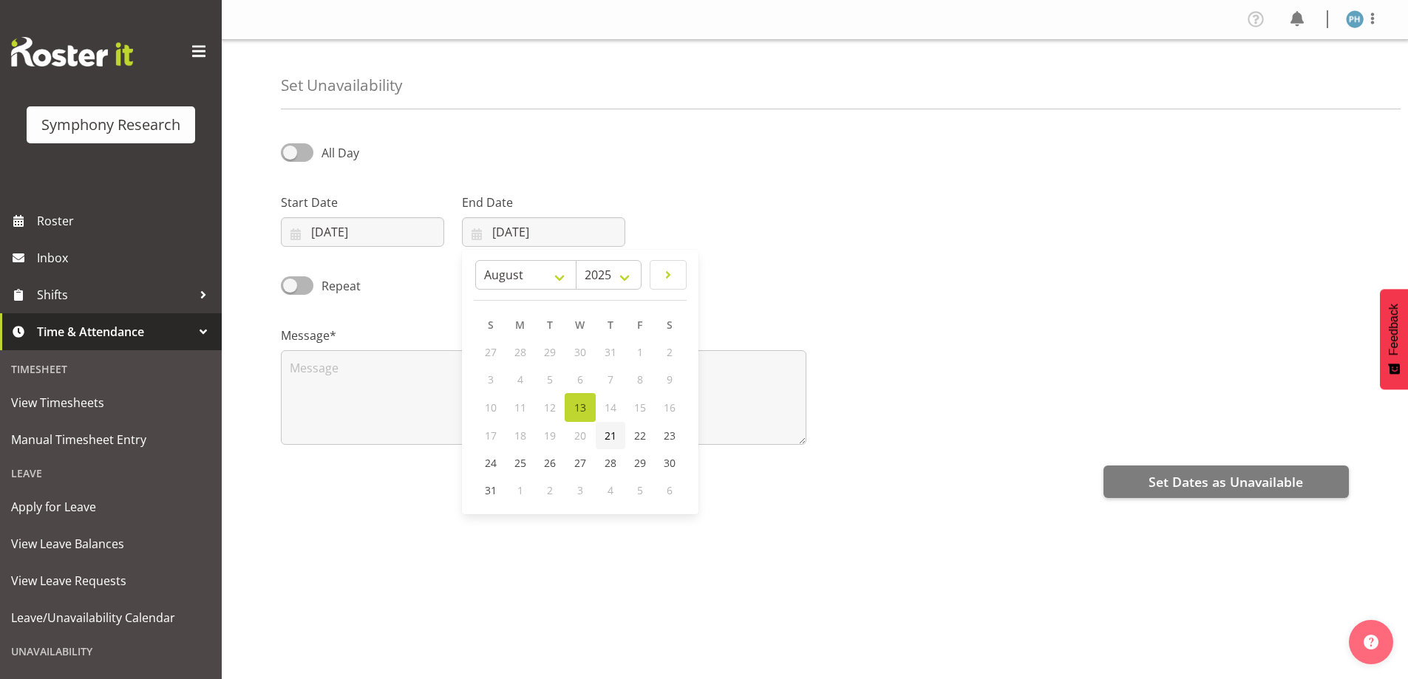
click at [616, 439] on span "21" at bounding box center [611, 436] width 12 height 14
type input "[DATE]"
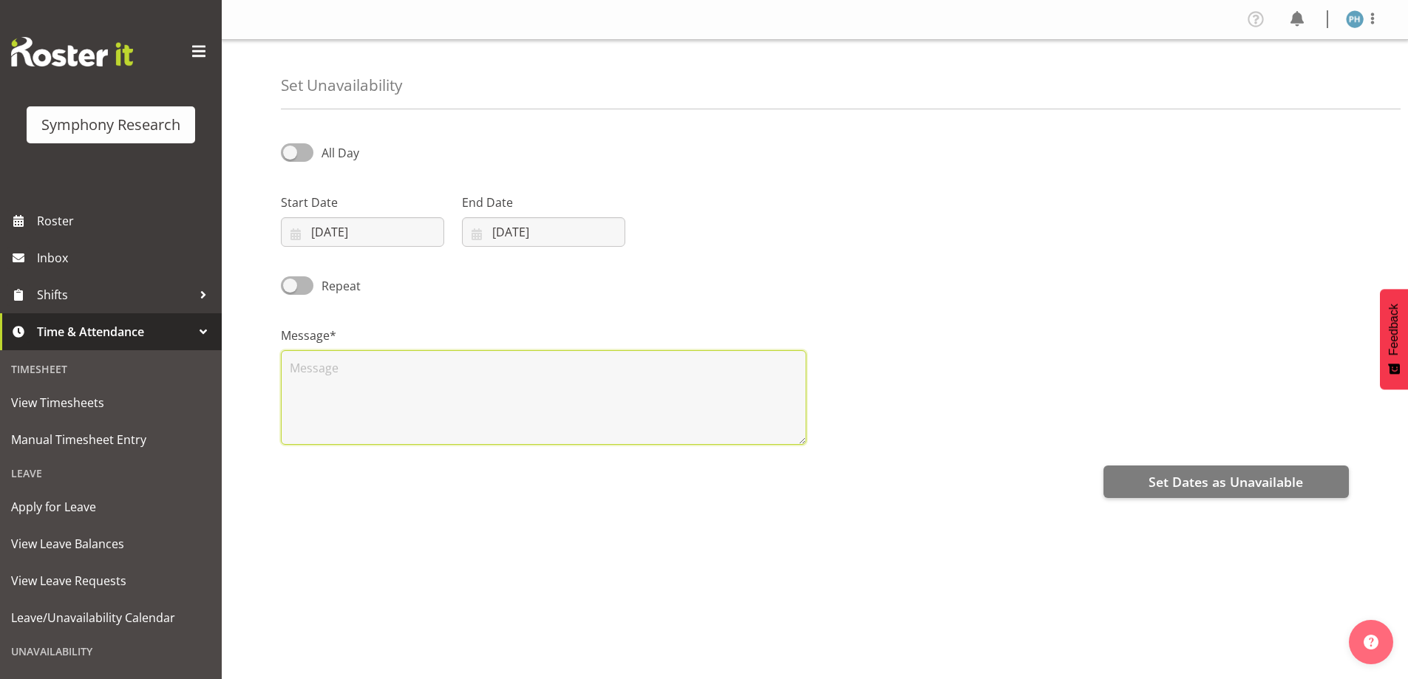
click at [400, 409] on textarea at bounding box center [544, 397] width 526 height 95
type textarea "t"
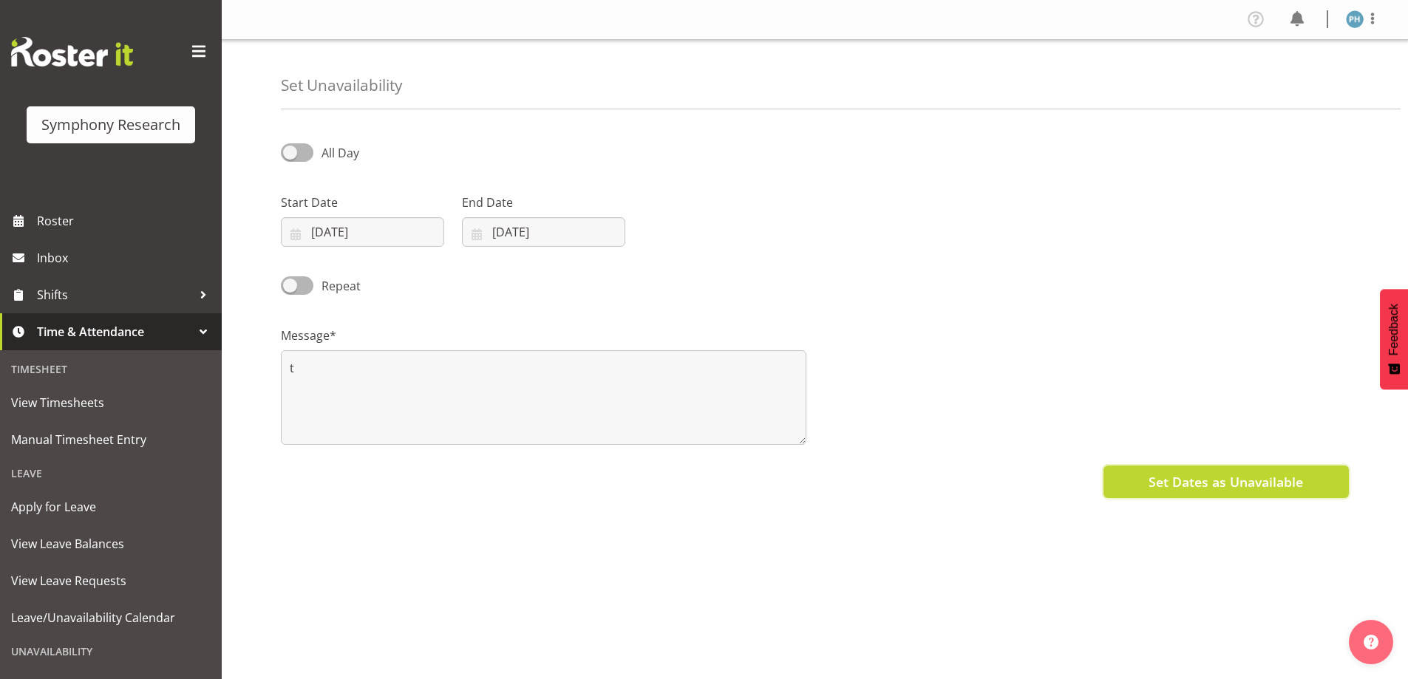
click at [1145, 490] on button "Set Dates as Unavailable" at bounding box center [1226, 482] width 245 height 33
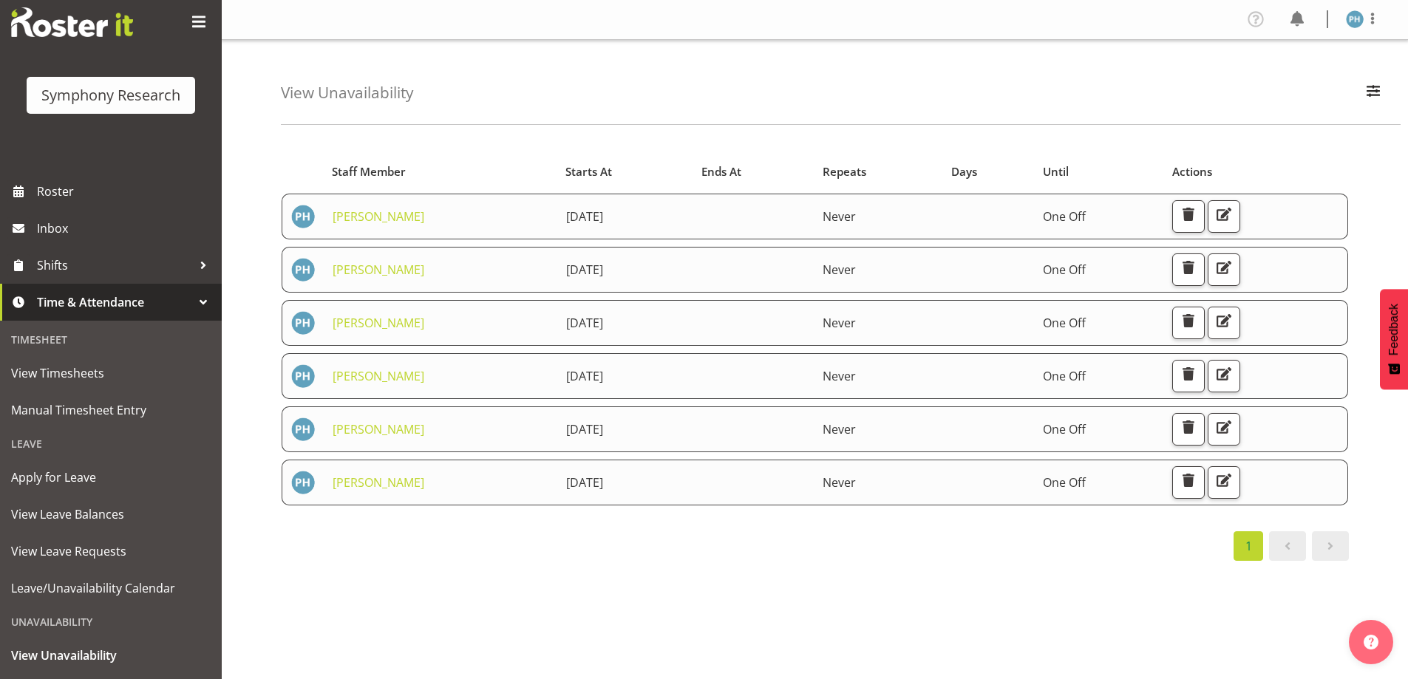
scroll to position [102, 0]
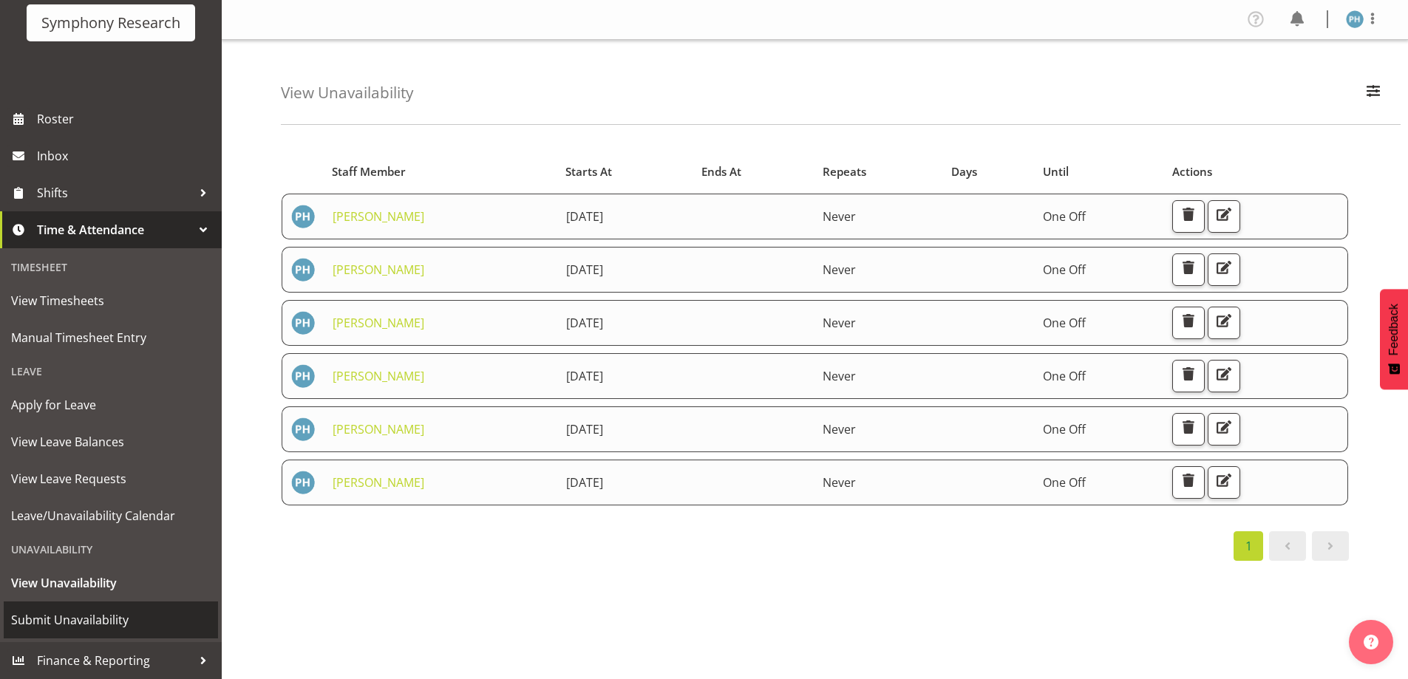
click at [143, 621] on span "Submit Unavailability" at bounding box center [111, 620] width 200 height 22
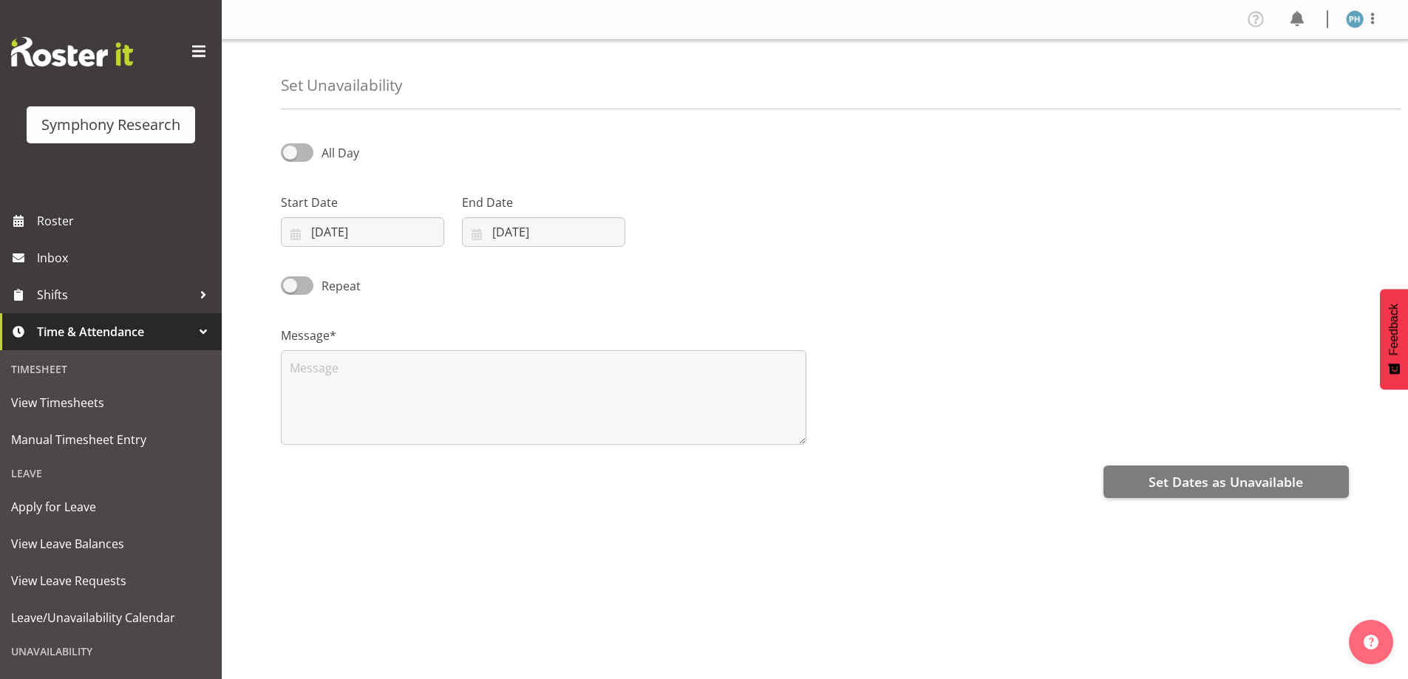
select select "7"
select select "2025"
click at [343, 238] on input "[DATE]" at bounding box center [362, 232] width 163 height 30
click at [458, 442] on span "22" at bounding box center [459, 436] width 12 height 14
type input "[DATE]"
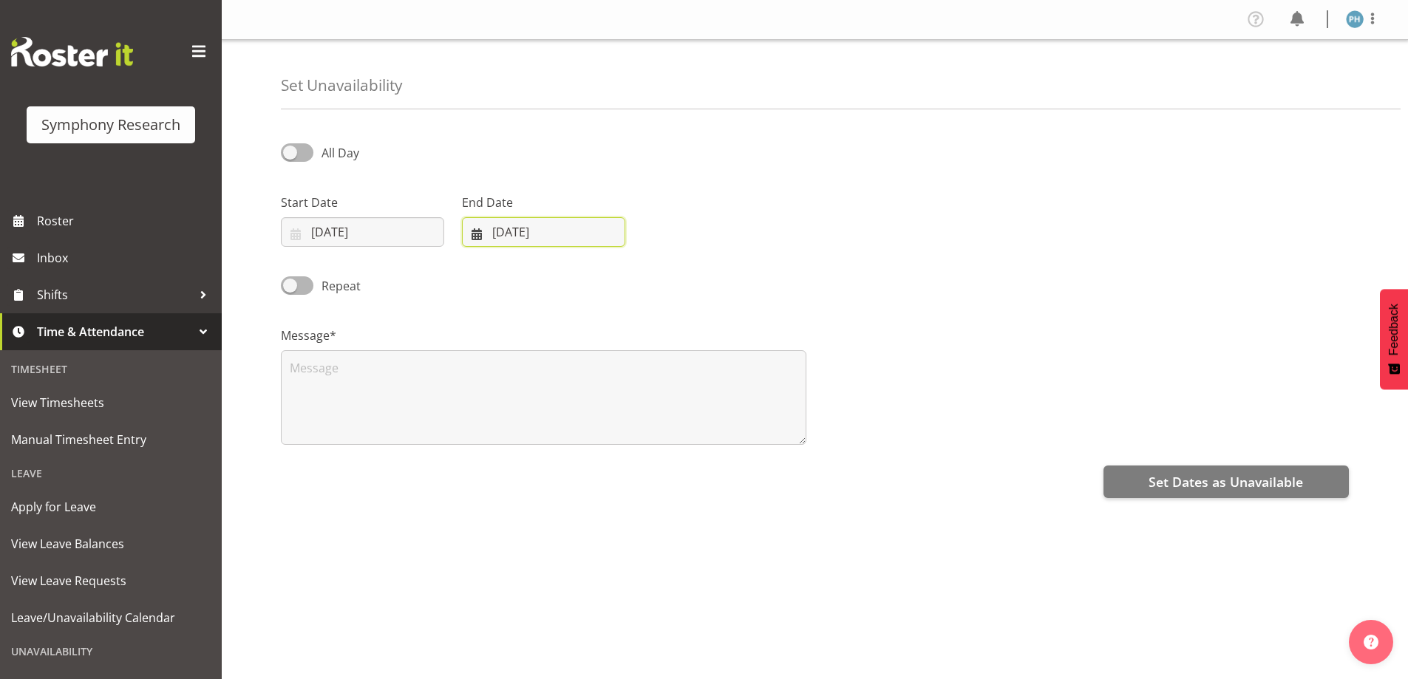
click at [532, 238] on input "[DATE]" at bounding box center [543, 232] width 163 height 30
click at [636, 433] on span "22" at bounding box center [640, 436] width 12 height 14
type input "[DATE]"
click at [509, 404] on textarea at bounding box center [544, 397] width 526 height 95
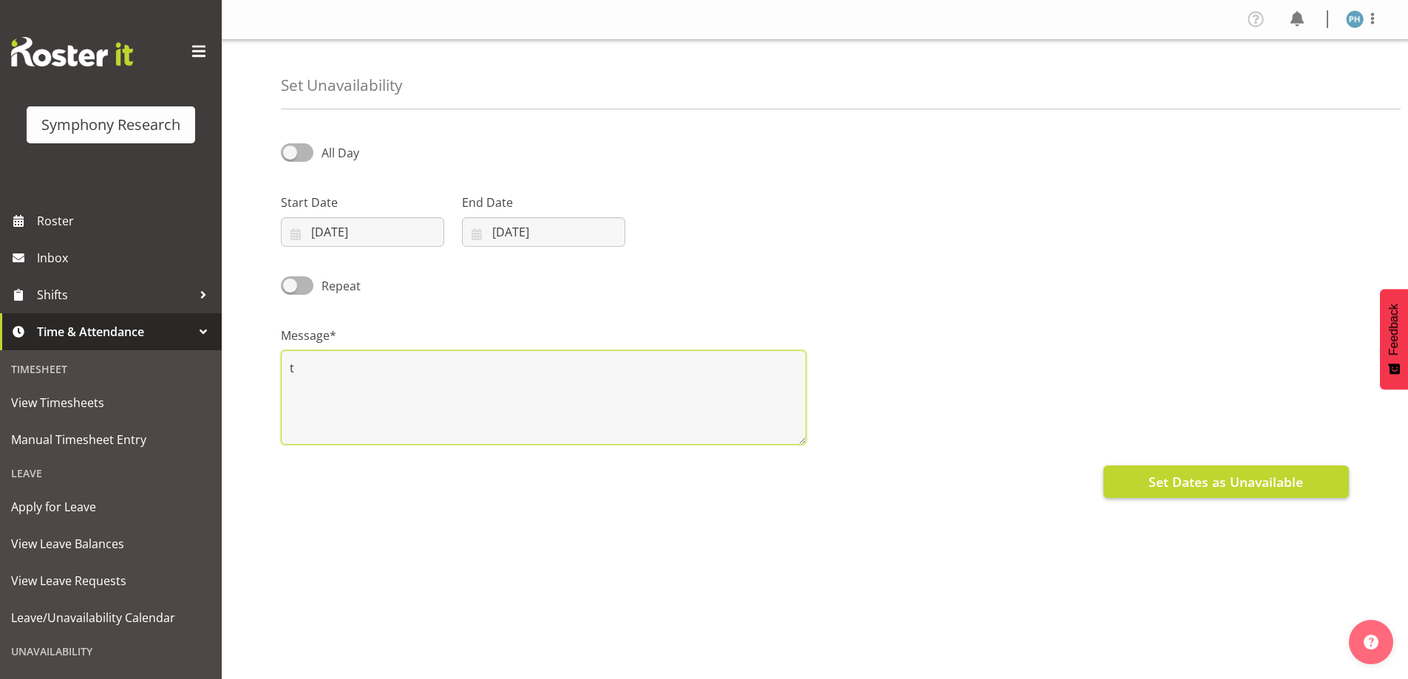
type textarea "t"
click at [1163, 482] on span "Set Dates as Unavailable" at bounding box center [1226, 481] width 155 height 19
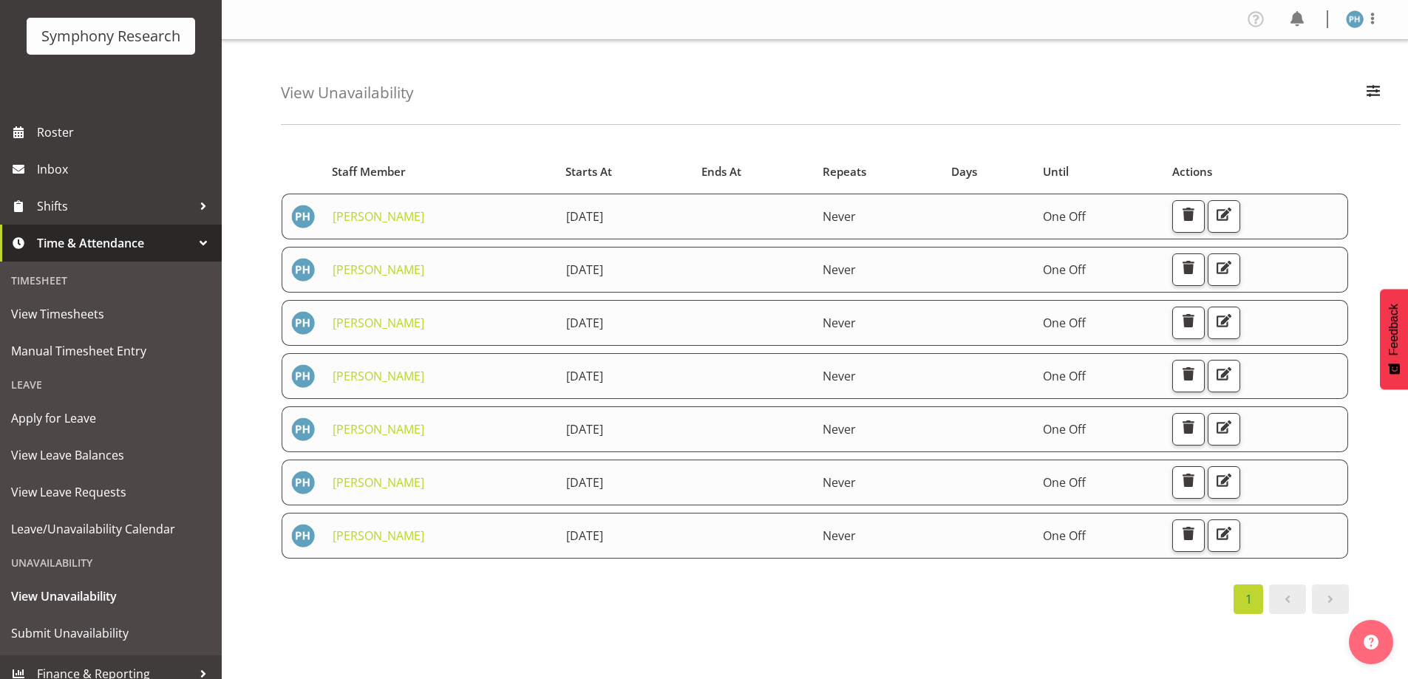
scroll to position [102, 0]
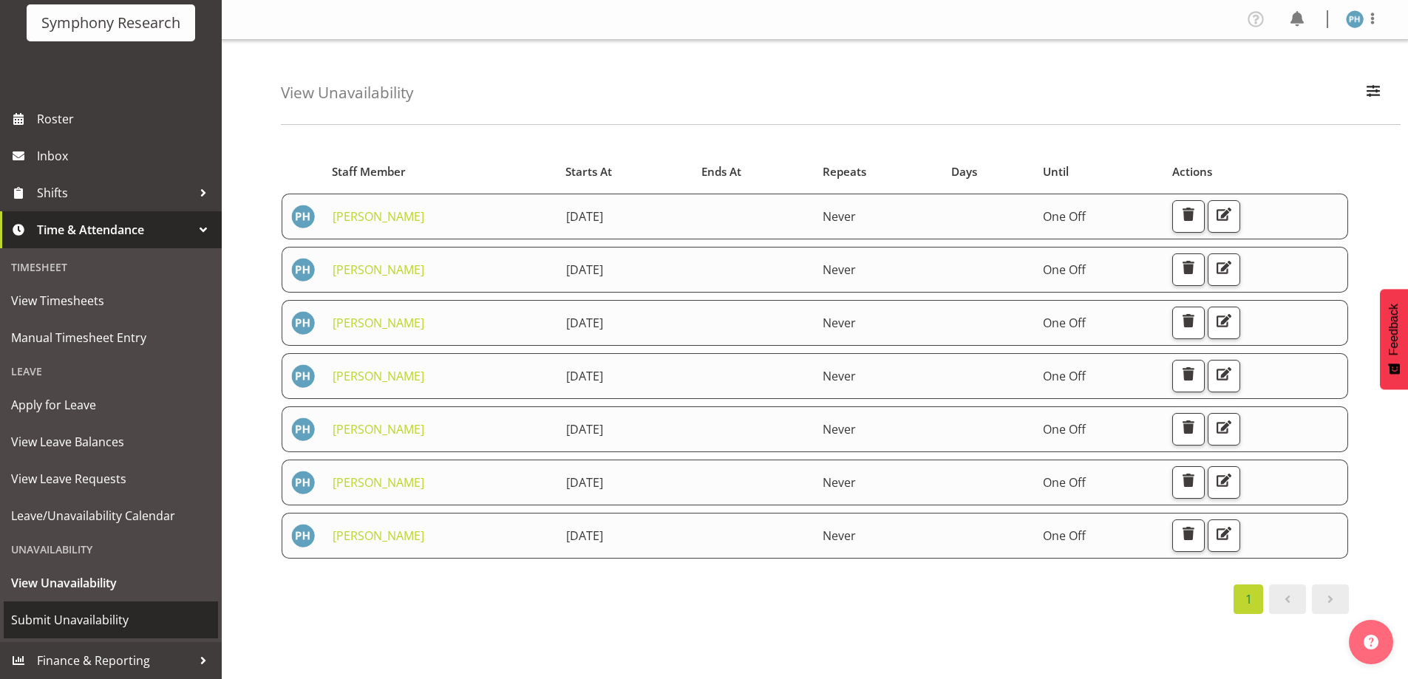
click at [157, 627] on span "Submit Unavailability" at bounding box center [111, 620] width 200 height 22
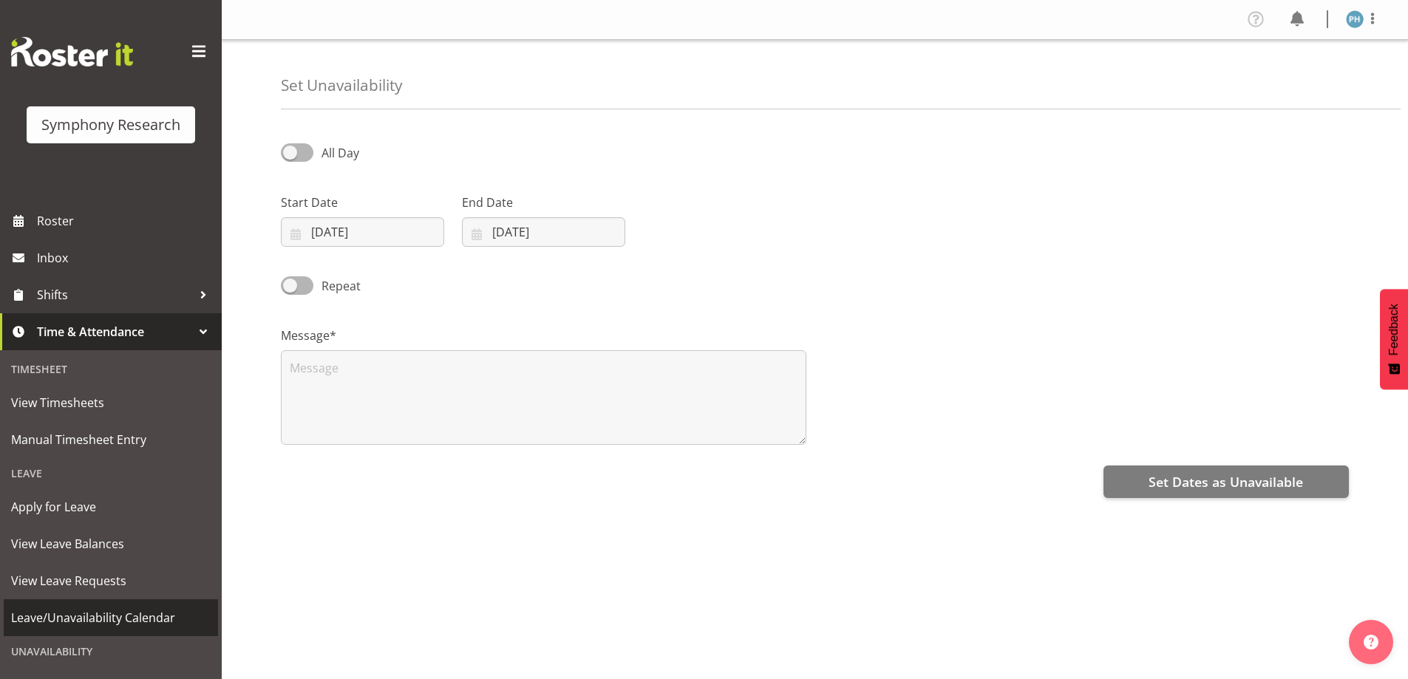
select select "7"
select select "2025"
click at [399, 226] on input "[DATE]" at bounding box center [362, 232] width 163 height 30
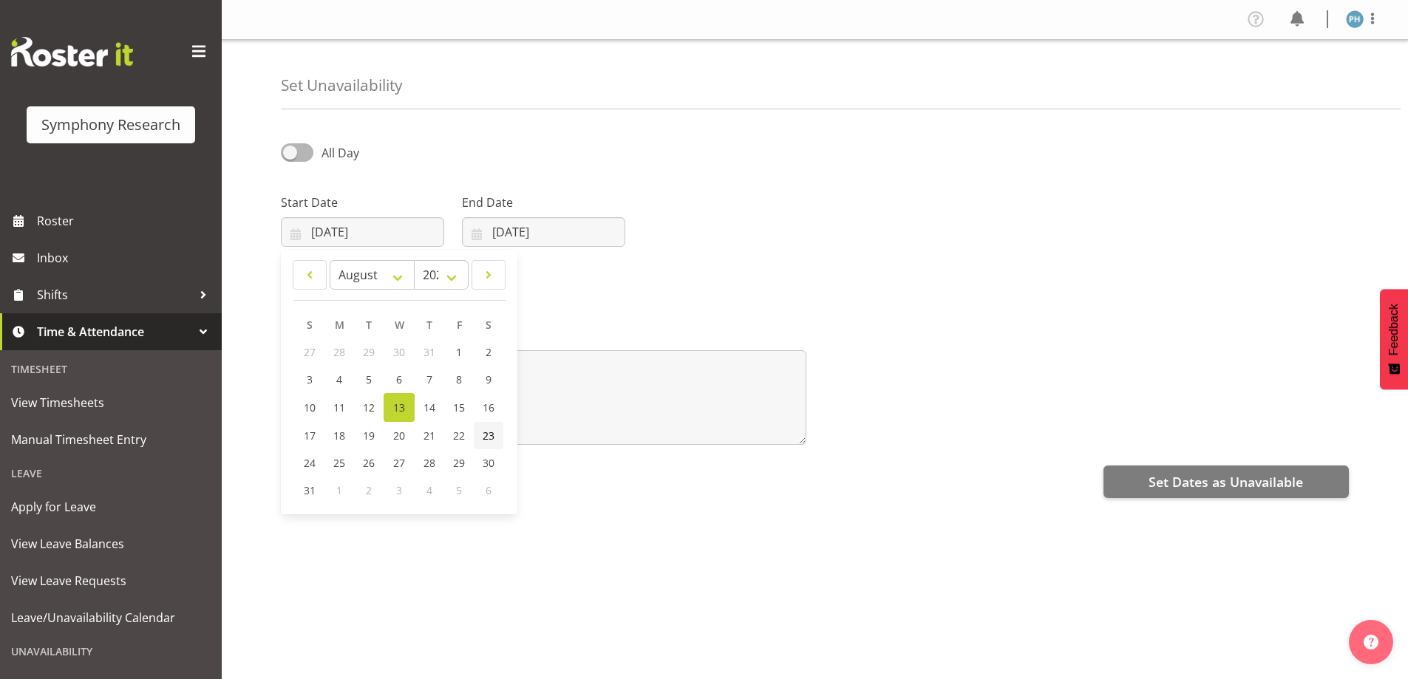
click at [489, 437] on span "23" at bounding box center [489, 436] width 12 height 14
type input "[DATE]"
click at [549, 234] on input "13/08/2025" at bounding box center [543, 232] width 163 height 30
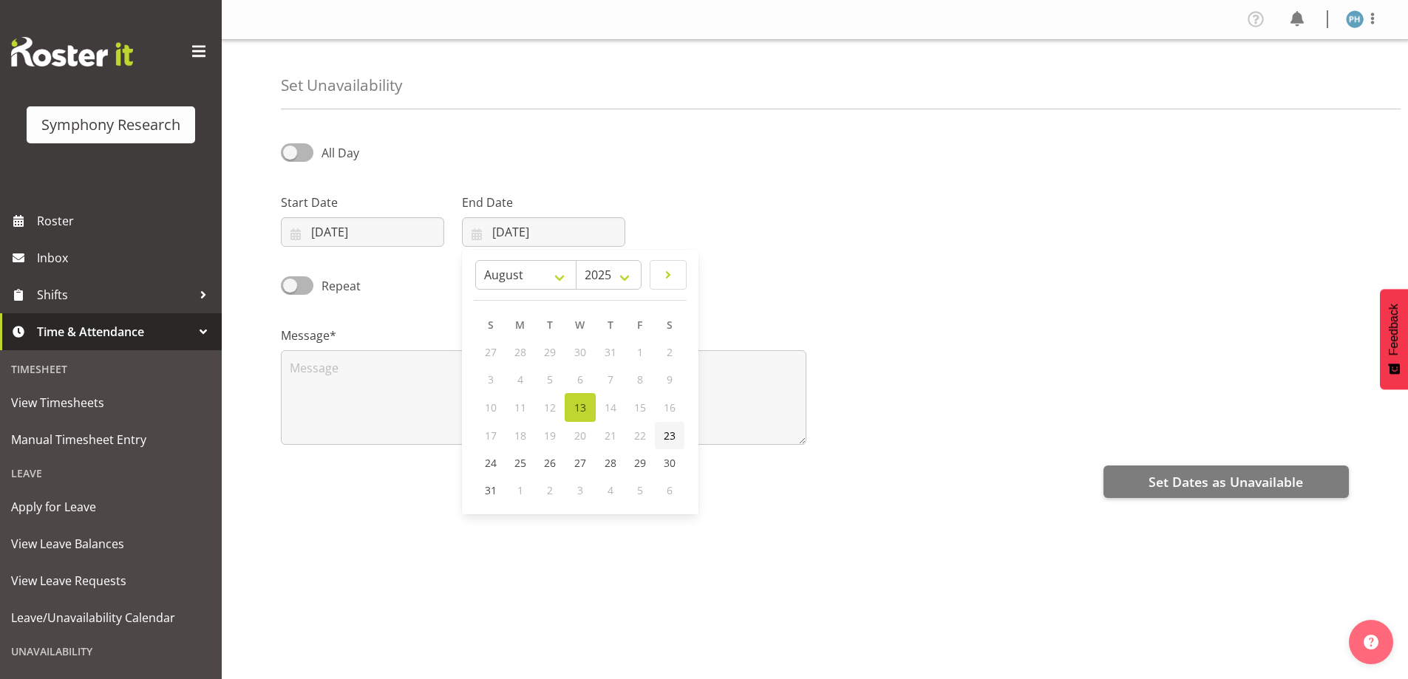
click at [674, 441] on span "23" at bounding box center [670, 436] width 12 height 14
type input "23/08/2025"
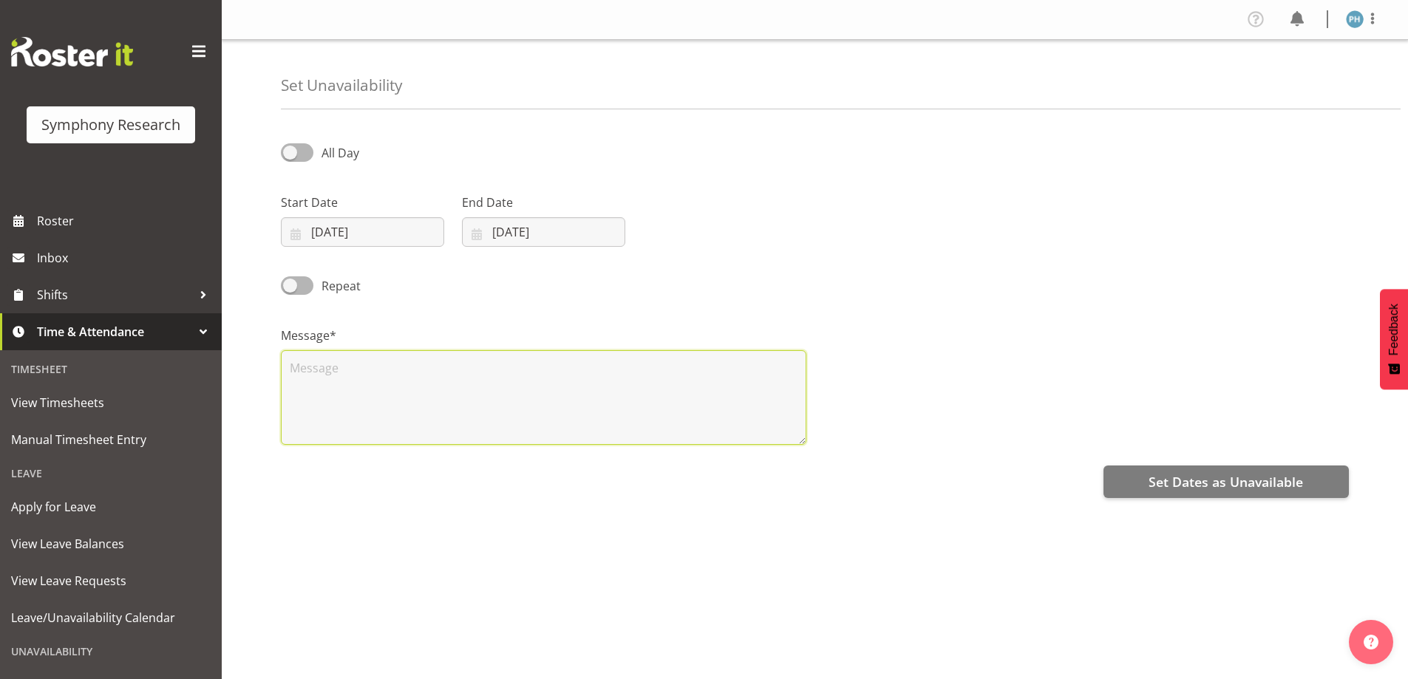
click at [429, 391] on textarea at bounding box center [544, 397] width 526 height 95
type textarea "t"
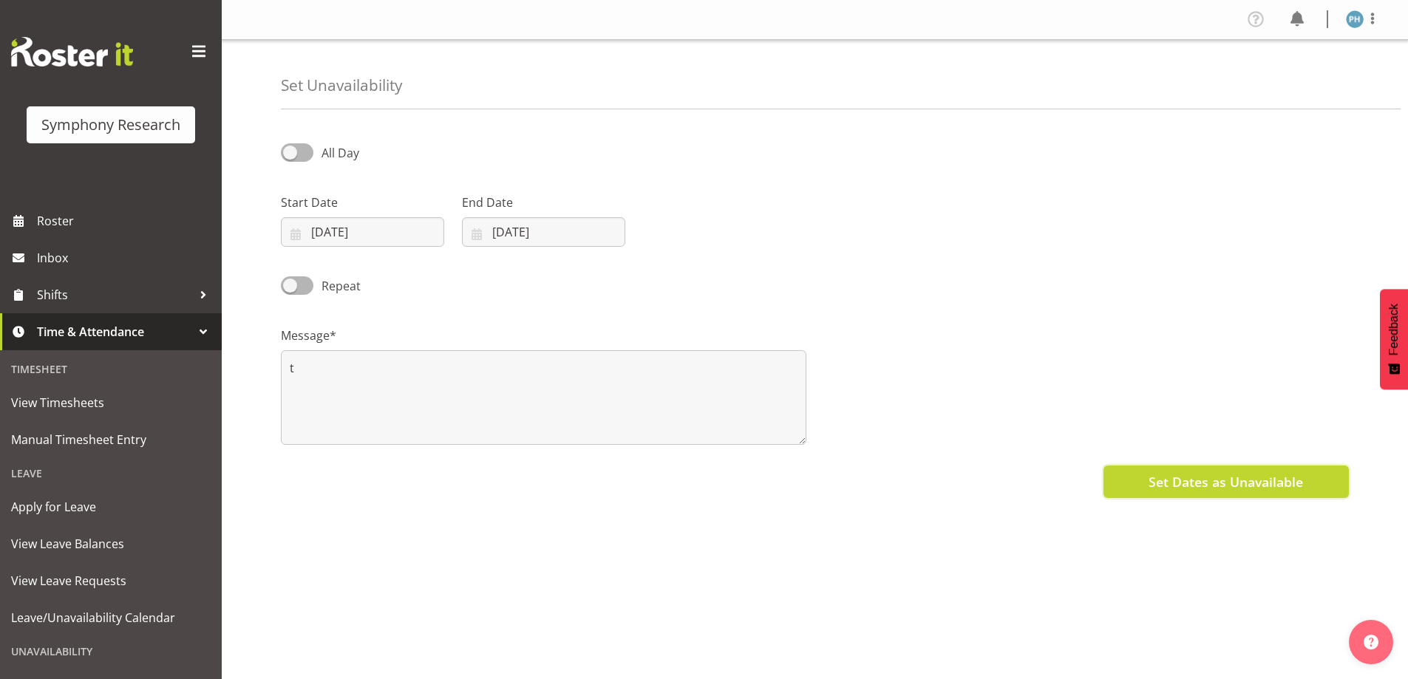
click at [1163, 487] on span "Set Dates as Unavailable" at bounding box center [1226, 481] width 155 height 19
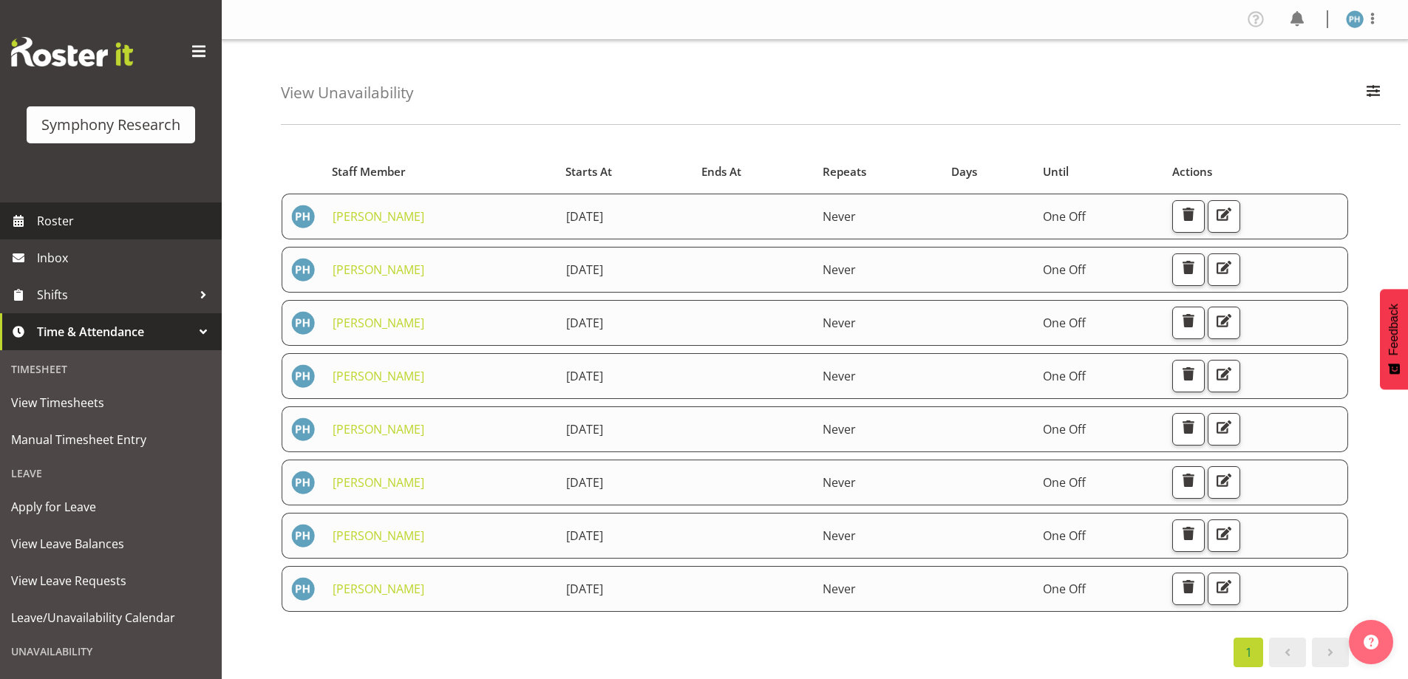
click at [67, 223] on span "Roster" at bounding box center [125, 221] width 177 height 22
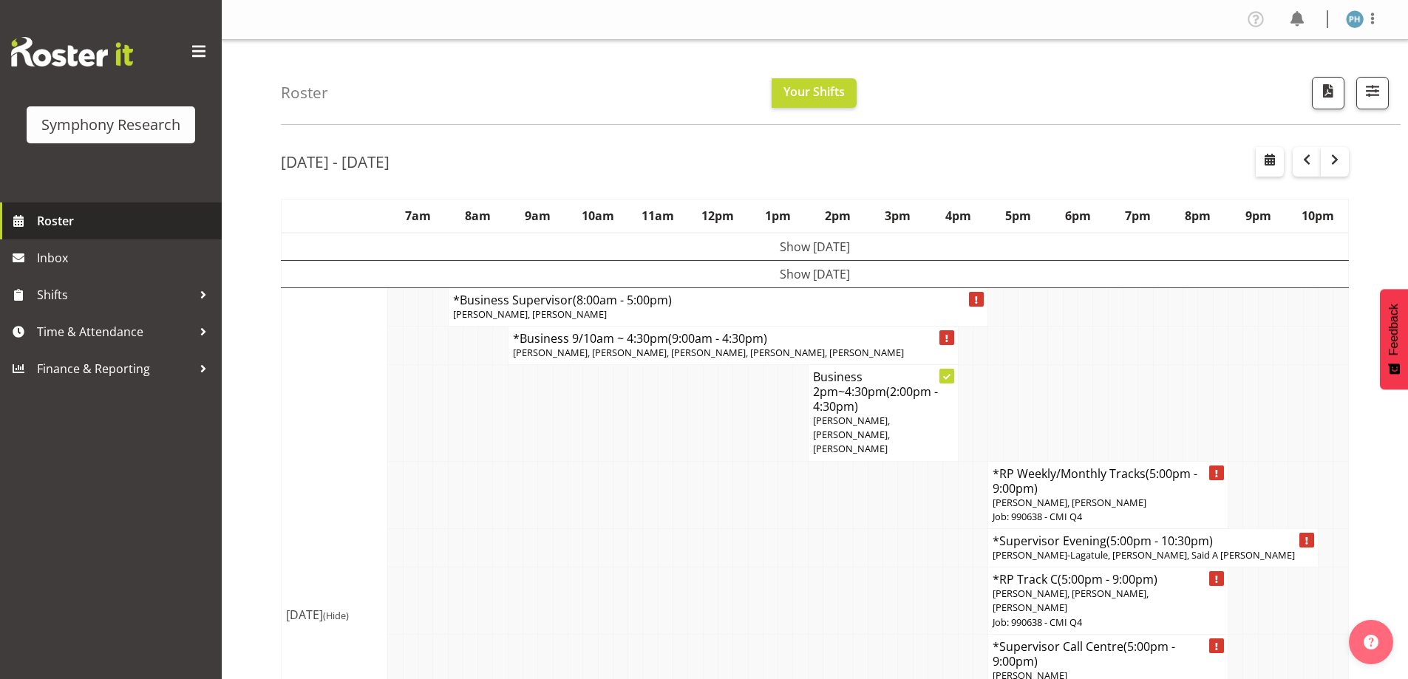
click at [67, 223] on span "Roster" at bounding box center [125, 221] width 177 height 22
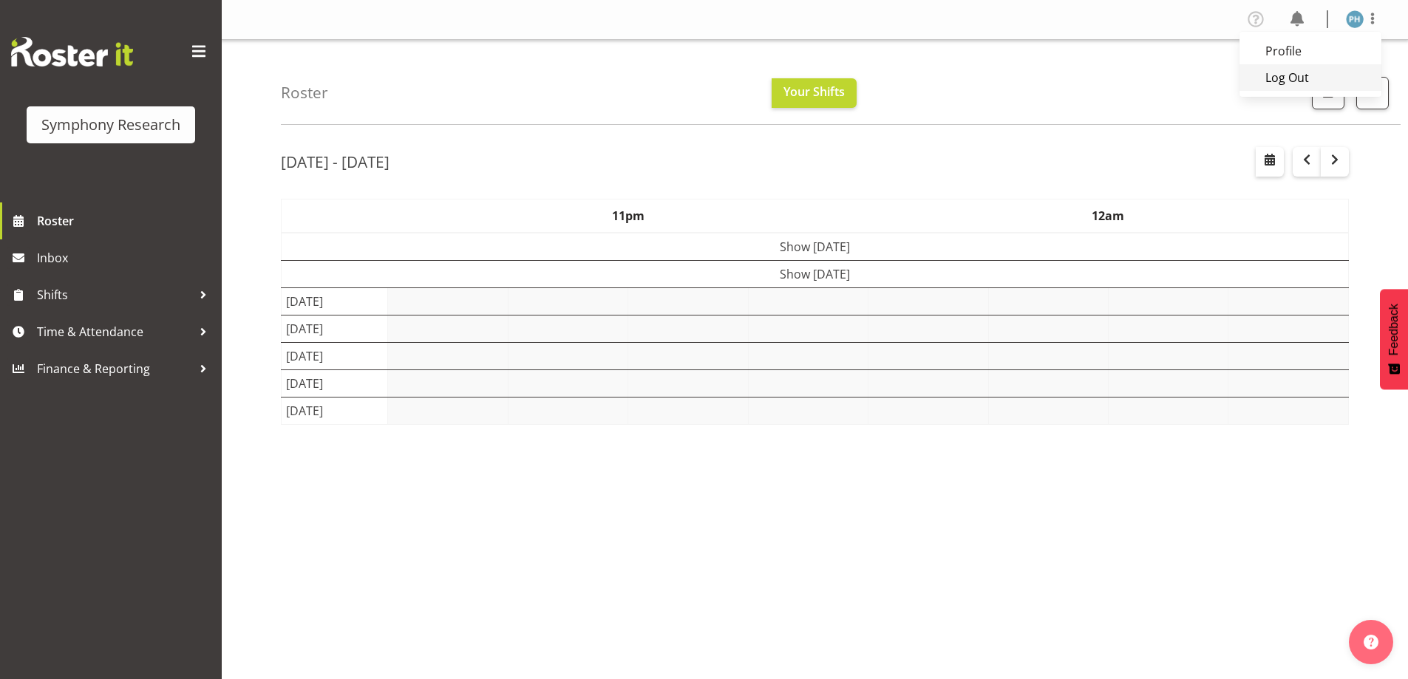
click at [1268, 78] on link "Log Out" at bounding box center [1311, 77] width 142 height 27
